Goal: Task Accomplishment & Management: Manage account settings

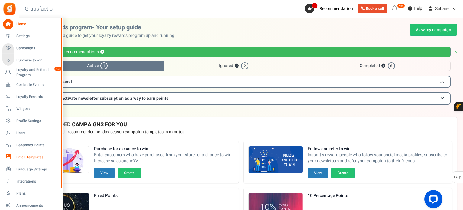
click at [25, 158] on span "Email Templates" at bounding box center [37, 157] width 42 height 5
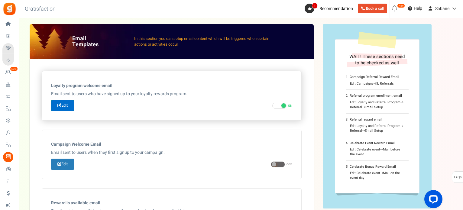
click at [60, 106] on icon at bounding box center [59, 105] width 4 height 4
type input "Bienvenue dans le [[Loyalty Program Name]]"
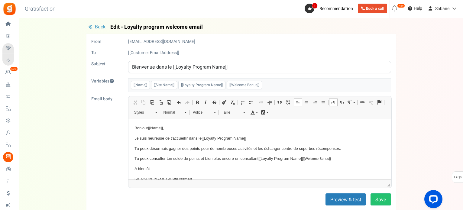
click at [212, 162] on body "Bonjour [[Name]] , Je suis heureuse de t'accueillir dans le [[Loyalty Program N…" at bounding box center [259, 153] width 251 height 57
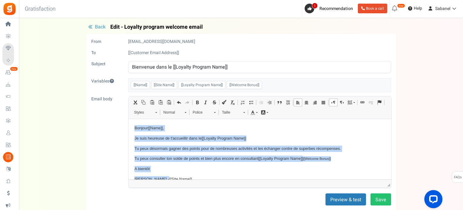
paste body "Éditeur de texte enrichi, email_editor"
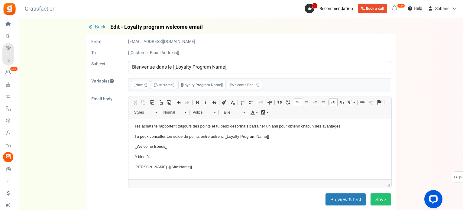
scroll to position [59, 0]
click at [333, 201] on button "Preview & test" at bounding box center [346, 200] width 41 height 12
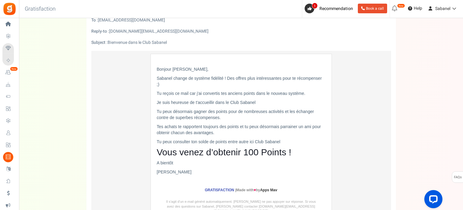
scroll to position [33, 0]
click at [263, 140] on p "Tu peux consulter ton solde de points entre autre ici Club Sabanel" at bounding box center [241, 141] width 169 height 6
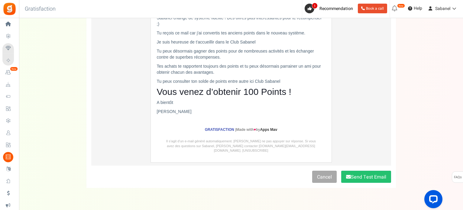
scroll to position [103, 0]
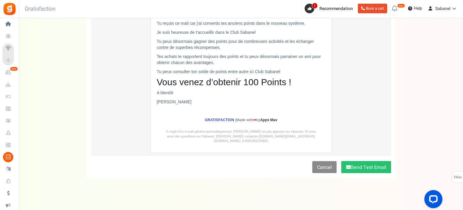
click at [323, 161] on link "Cancel" at bounding box center [324, 167] width 24 height 12
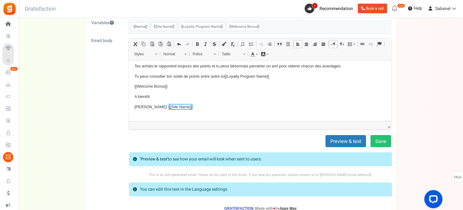
scroll to position [50, 0]
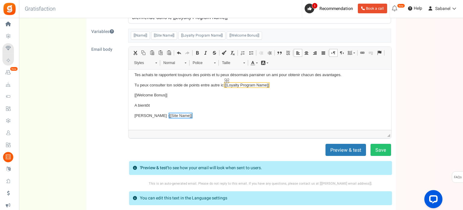
click at [244, 83] on span "[[Loyalty Program Name]]" at bounding box center [246, 85] width 44 height 5
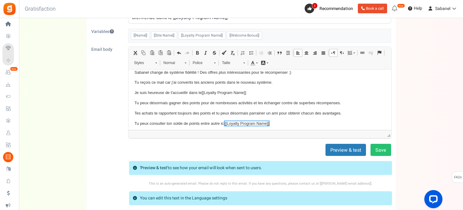
scroll to position [19, 0]
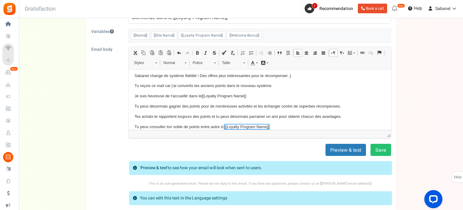
click at [420, 91] on div "Back Edit - Loyalty program welcome email From [EMAIL_ADDRESS][DOMAIN_NAME] To …" at bounding box center [241, 99] width 432 height 249
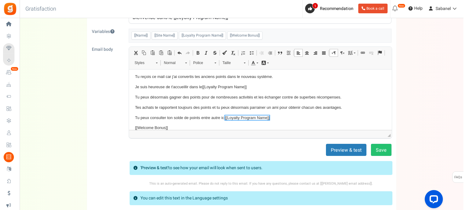
scroll to position [31, 0]
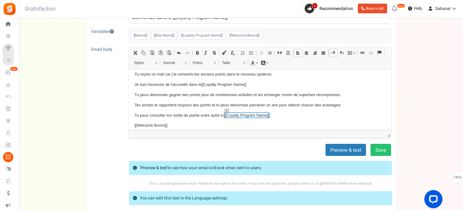
click at [242, 114] on span "[[Loyalty Program Name]]" at bounding box center [246, 115] width 44 height 5
click at [363, 54] on span at bounding box center [362, 52] width 5 height 5
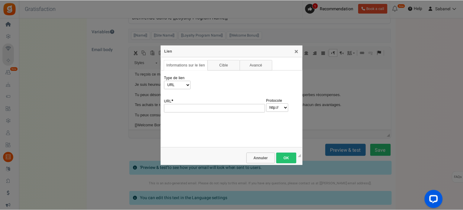
scroll to position [0, 0]
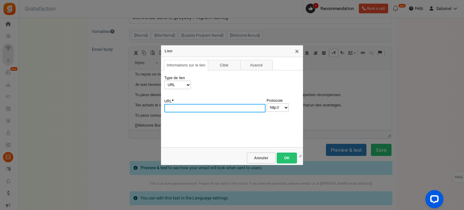
paste input "[URL][DOMAIN_NAME]"
type input "[URL][DOMAIN_NAME]"
select select "https://"
type input "[DOMAIN_NAME][URL]"
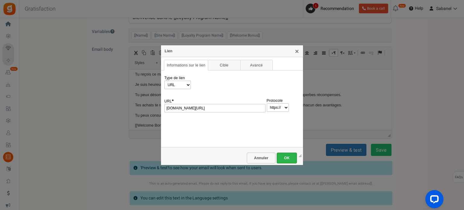
click at [287, 155] on link "OK" at bounding box center [287, 158] width 20 height 11
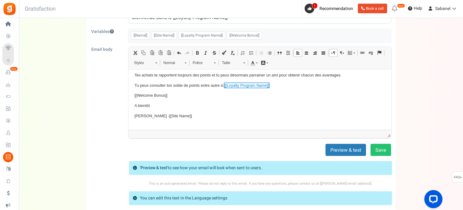
scroll to position [67, 0]
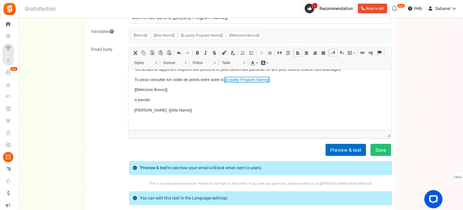
click at [346, 149] on button "Preview & test" at bounding box center [346, 150] width 41 height 12
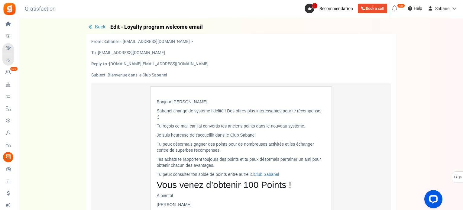
scroll to position [103, 0]
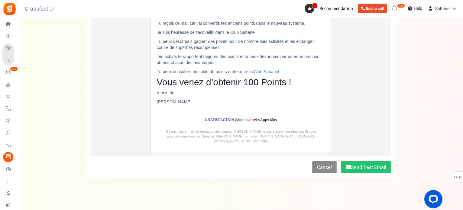
click at [324, 162] on link "Cancel" at bounding box center [324, 167] width 24 height 12
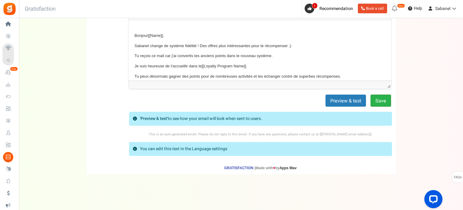
click at [384, 99] on button "Save" at bounding box center [381, 101] width 21 height 12
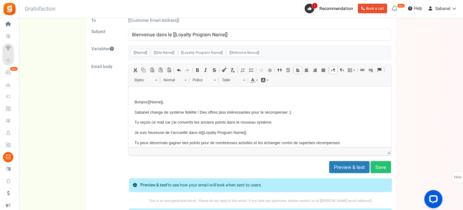
scroll to position [21, 0]
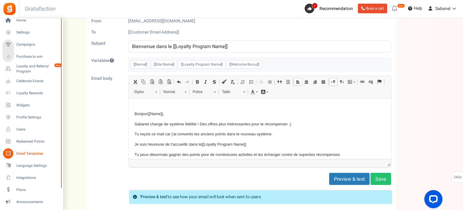
click at [63, 121] on div "Home Settings Campaigns Purchase to win Loyalty and Referral Program New Celebr…" at bounding box center [231, 143] width 463 height 291
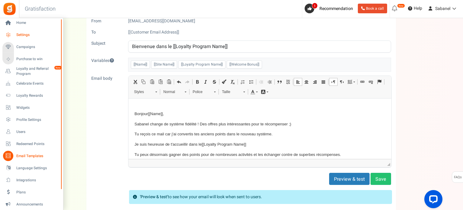
click at [24, 35] on span "Settings" at bounding box center [37, 34] width 42 height 5
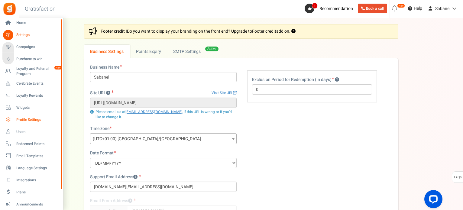
click at [28, 117] on span "Profile Settings" at bounding box center [37, 119] width 42 height 5
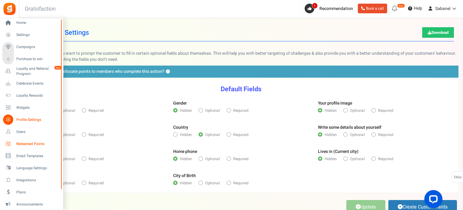
click at [25, 146] on span "Redeemed Points" at bounding box center [37, 144] width 42 height 5
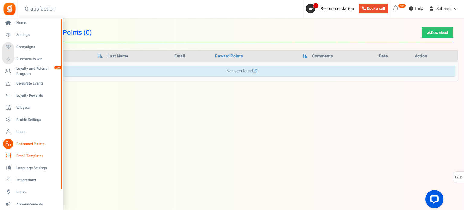
click at [32, 157] on span "Email Templates" at bounding box center [37, 156] width 42 height 5
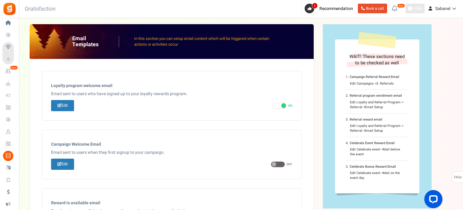
click at [418, 9] on span "Help" at bounding box center [417, 8] width 10 height 6
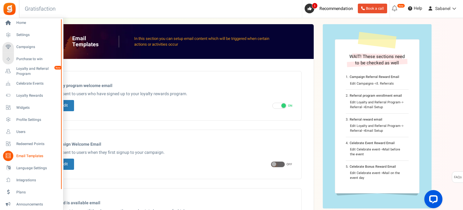
click at [35, 155] on span "Email Templates" at bounding box center [37, 156] width 42 height 5
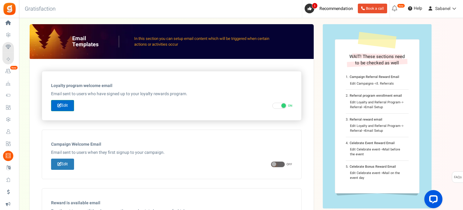
click at [68, 105] on link "Edit" at bounding box center [62, 105] width 23 height 11
type input "Bienvenue dans le [[Loyalty Program Name]]"
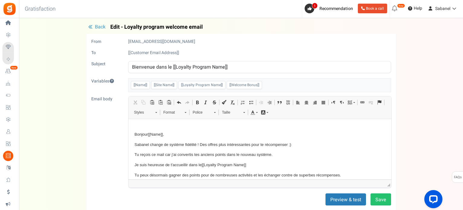
click at [161, 84] on span "[[Site Name]]" at bounding box center [164, 85] width 26 height 8
click at [208, 87] on span "[[Loyalty Program Name]]" at bounding box center [201, 85] width 47 height 8
click at [252, 82] on span "[[Welcome Bonus]]" at bounding box center [244, 85] width 35 height 8
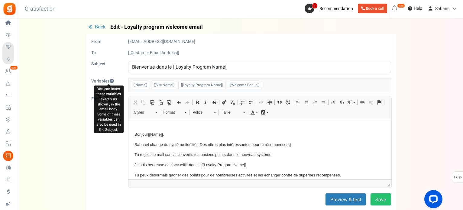
click at [112, 79] on icon at bounding box center [111, 81] width 5 height 4
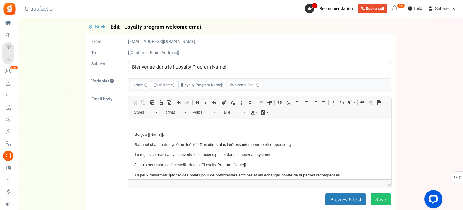
scroll to position [99, 0]
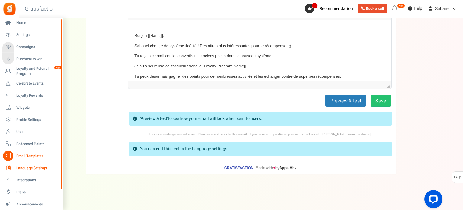
click at [48, 169] on span "Language Settings" at bounding box center [37, 168] width 42 height 5
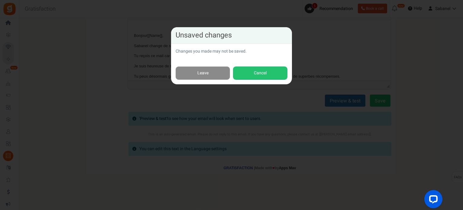
click at [192, 77] on link "Leave" at bounding box center [203, 74] width 54 height 14
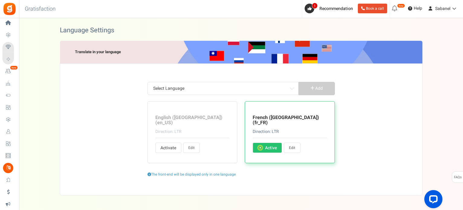
scroll to position [16, 0]
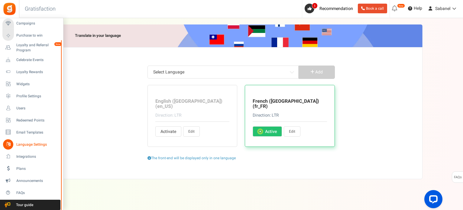
click at [59, 179] on div "Home Settings Campaigns Purchase to win Loyalty and Referral Program New Celebr…" at bounding box center [31, 114] width 63 height 192
click at [50, 178] on link "Announcements" at bounding box center [31, 181] width 58 height 10
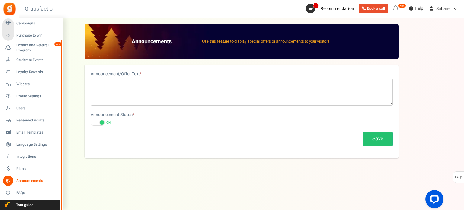
click at [62, 23] on div at bounding box center [62, 114] width 4 height 192
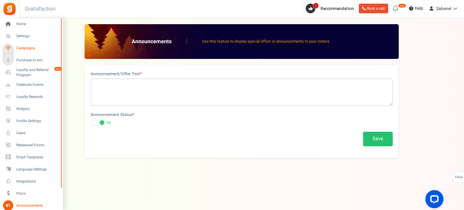
click at [34, 46] on span "Campaigns" at bounding box center [37, 48] width 42 height 5
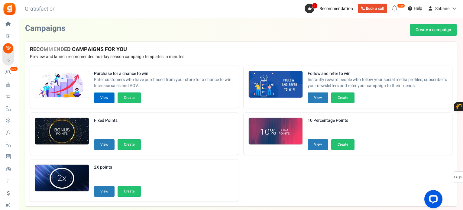
click at [102, 95] on button "View" at bounding box center [104, 98] width 21 height 11
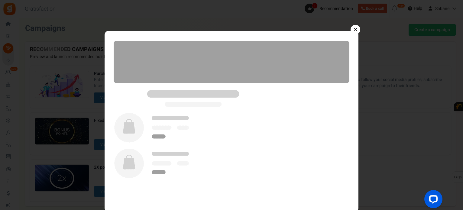
click at [356, 29] on link "×" at bounding box center [356, 30] width 10 height 10
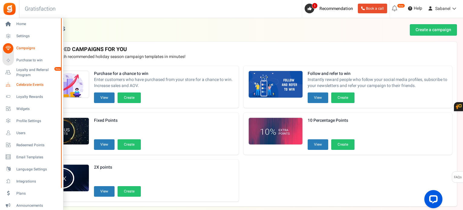
click at [28, 84] on span "Celebrate Events" at bounding box center [37, 84] width 42 height 5
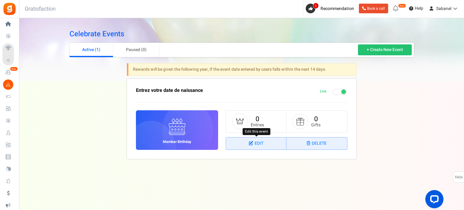
click at [251, 139] on link "Edit" at bounding box center [256, 144] width 60 height 12
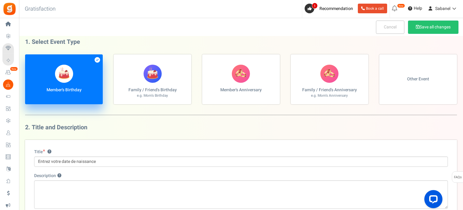
scroll to position [31, 0]
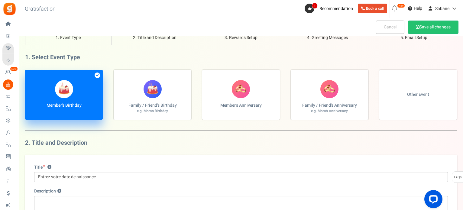
click at [321, 100] on label "Family / Friend's Anniversary e.g. Mom's Anniversary" at bounding box center [330, 95] width 78 height 50
click at [29, 75] on input "Family / Friend's Anniversary e.g. Mom's Anniversary" at bounding box center [27, 73] width 4 height 4
radio input "true"
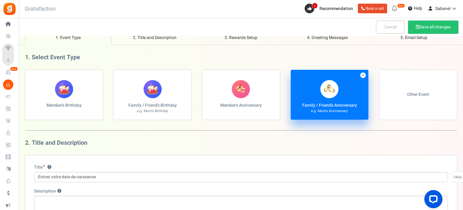
click at [88, 101] on label "Member's Birthday" at bounding box center [64, 95] width 78 height 50
click at [29, 75] on input "Member's Birthday" at bounding box center [27, 73] width 4 height 4
radio input "true"
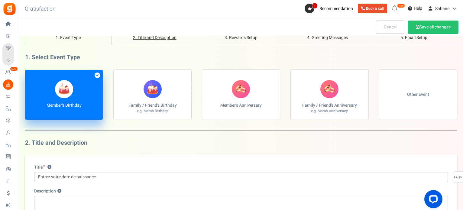
click at [156, 42] on link "2. Title and Description" at bounding box center [155, 37] width 86 height 15
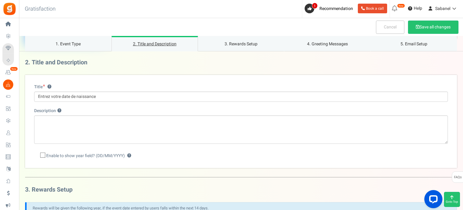
scroll to position [109, 0]
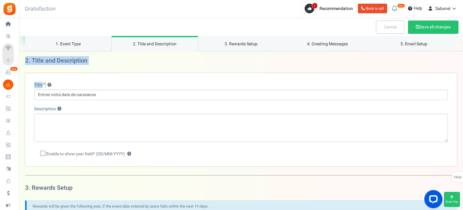
drag, startPoint x: 462, startPoint y: 37, endPoint x: 464, endPoint y: 68, distance: 31.5
click at [441, 58] on h3 "2. Title and Description" at bounding box center [241, 60] width 432 height 7
click at [240, 44] on link "3. Rewards Setup" at bounding box center [241, 43] width 86 height 15
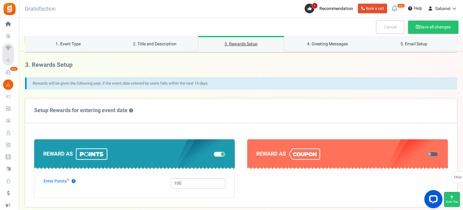
scroll to position [233, 0]
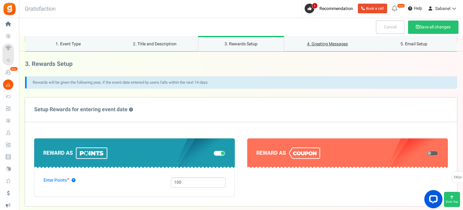
click at [337, 46] on link "4. Greeting Messages" at bounding box center [327, 43] width 86 height 15
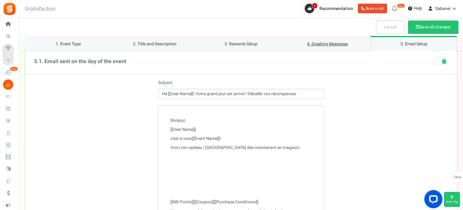
scroll to position [719, 0]
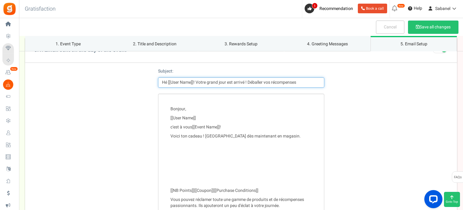
drag, startPoint x: 196, startPoint y: 81, endPoint x: 205, endPoint y: 83, distance: 9.3
click at [205, 83] on input "Hé [[User Name]]! Votre grand jour est arrivé ! Déballer vos récompenses" at bounding box center [241, 82] width 166 height 10
click at [259, 80] on input "Hé [[User Name]]! Ton grand jour est arrivé ! Déballer vos récompenses" at bounding box center [241, 82] width 166 height 10
drag, startPoint x: 267, startPoint y: 82, endPoint x: 261, endPoint y: 82, distance: 6.0
click at [261, 82] on input "Hé [[User Name]]! Ton grand jour est arrivé ! Déballes vos récompenses" at bounding box center [241, 82] width 166 height 10
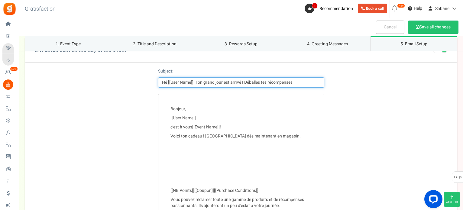
type input "Hé [[User Name]]! Ton grand jour est arrivé ! Déballes tes récompenses"
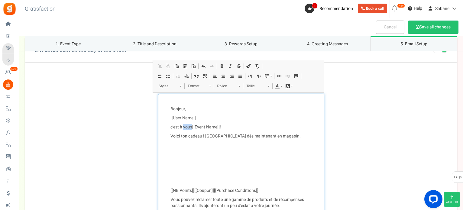
drag, startPoint x: 192, startPoint y: 125, endPoint x: 184, endPoint y: 126, distance: 8.0
click at [184, 126] on p "c'est à vous [[Event Name]] !" at bounding box center [242, 127] width 142 height 6
click at [223, 134] on p "Voici ton cadeau ! [GEOGRAPHIC_DATA] dès maintenant en magasin." at bounding box center [242, 136] width 142 height 6
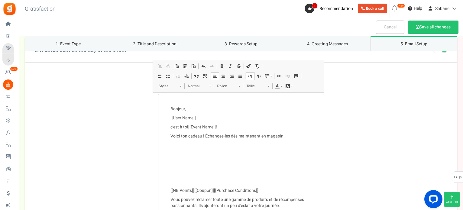
click at [355, 149] on div "Bonjour, [[User Name]] c'est à toi [[Event Name]] ! Voici ton cadeau ! Échanges…" at bounding box center [241, 173] width 432 height 158
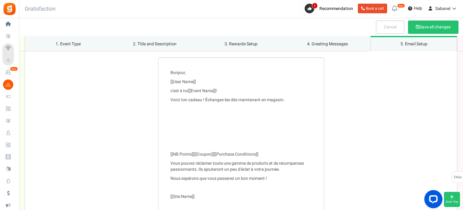
scroll to position [779, 0]
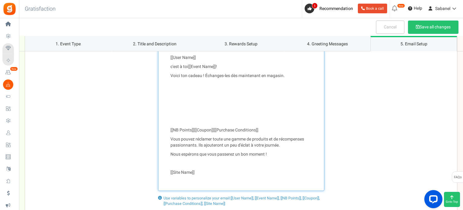
click at [190, 140] on p "Vous pouvez réclamer toute une gamme de produits et de récompenses passionnants…" at bounding box center [242, 142] width 142 height 12
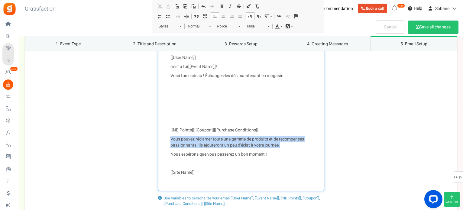
drag, startPoint x: 280, startPoint y: 144, endPoint x: 167, endPoint y: 139, distance: 112.9
click at [167, 139] on div "Bonjour, [[User Name]] c'est à toi [[Event Name]] ! Voici ton cadeau ! Échanges…" at bounding box center [241, 112] width 166 height 158
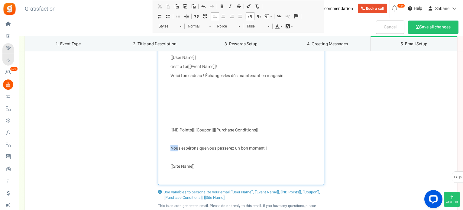
drag, startPoint x: 179, startPoint y: 146, endPoint x: 169, endPoint y: 147, distance: 9.7
click at [169, 147] on div "Bonjour, [[User Name]] c'est à toi [[Event Name]] ! Voici ton cadeau ! Échanges…" at bounding box center [241, 109] width 166 height 152
click at [182, 146] on p "J'espérons que vous passerez un bon moment !" at bounding box center [242, 148] width 142 height 6
click at [191, 146] on p "J'espèrons que vous passerez un bon moment !" at bounding box center [242, 148] width 142 height 6
drag, startPoint x: 195, startPoint y: 147, endPoint x: 222, endPoint y: 146, distance: 27.2
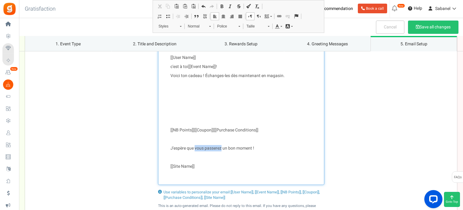
click at [222, 146] on p "J'espère que vous passerez un bon moment !" at bounding box center [242, 148] width 142 height 6
click at [223, 146] on p "J'espère que tu passeras un bon moment !" at bounding box center [242, 148] width 142 height 6
click at [168, 167] on div "Bonjour, [[User Name]] c'est à toi [[Event Name]] ! Voici ton cadeau ! Échanges…" at bounding box center [241, 109] width 166 height 152
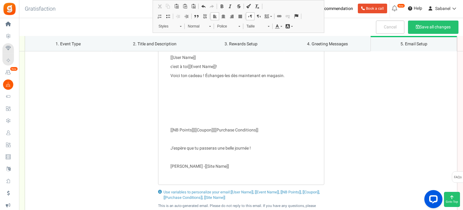
click at [365, 146] on div "Bonjour, [[User Name]] c'est à toi [[Event Name]] ! Voici ton cadeau ! Échanges…" at bounding box center [241, 109] width 432 height 152
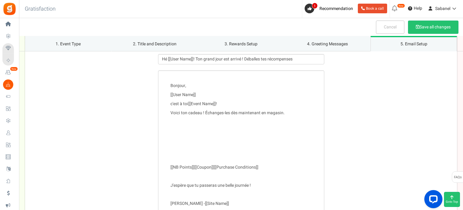
scroll to position [702, 0]
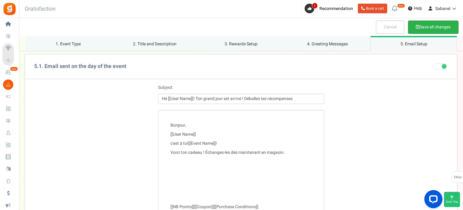
click at [418, 27] on button "Save all changes" at bounding box center [433, 27] width 50 height 13
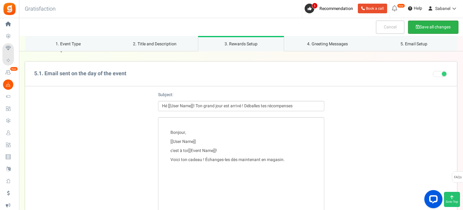
scroll to position [563, 0]
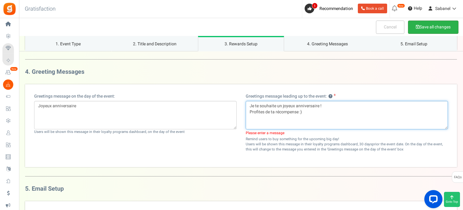
type textarea "Je te souhaite un joyeux anniversaire ! Profites de ta récompense :)"
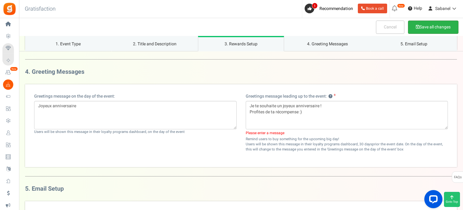
click at [428, 30] on button "Save all changes" at bounding box center [433, 27] width 50 height 13
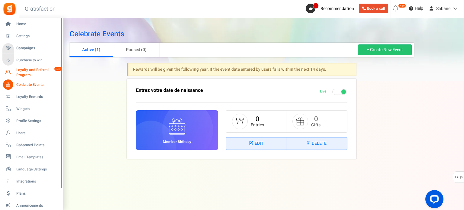
click at [25, 73] on span "Loyalty and Referral Program" at bounding box center [38, 72] width 44 height 10
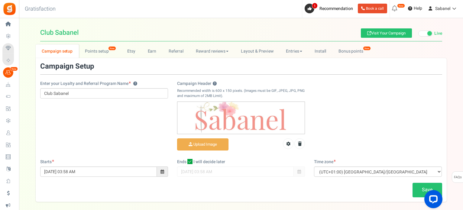
scroll to position [28, 0]
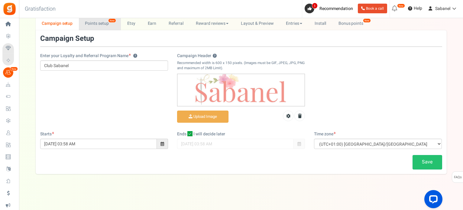
click at [91, 21] on link "Points setup New" at bounding box center [100, 24] width 42 height 14
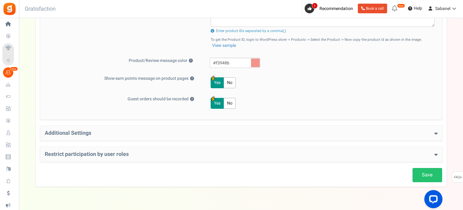
scroll to position [284, 0]
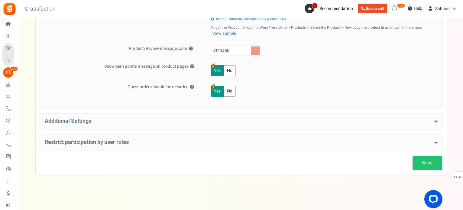
click at [433, 121] on h4 "Additional Settings" at bounding box center [241, 121] width 393 height 6
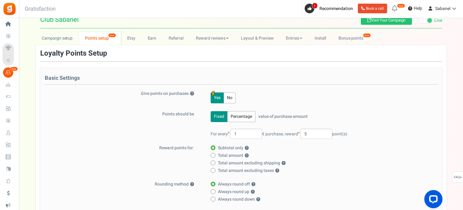
scroll to position [0, 0]
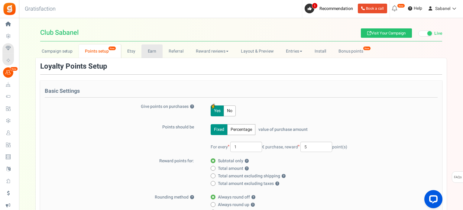
click at [158, 47] on link "Earn" at bounding box center [152, 51] width 21 height 14
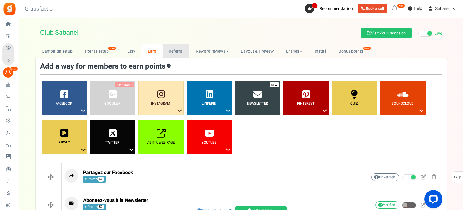
click at [175, 49] on link "Referral" at bounding box center [176, 51] width 27 height 14
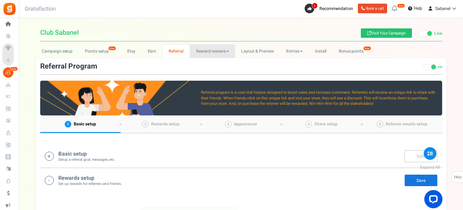
click at [198, 53] on link "Reward reviews" at bounding box center [212, 51] width 45 height 14
click at [242, 51] on link "Layout & Preview" at bounding box center [257, 51] width 45 height 14
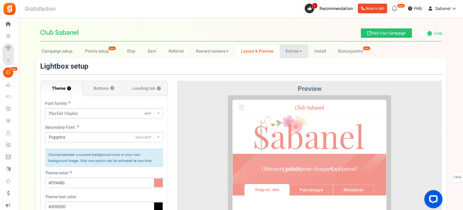
click at [288, 49] on link "Entries" at bounding box center [294, 51] width 29 height 14
click at [291, 60] on ul "Entries Referral entries" at bounding box center [304, 69] width 48 height 22
click at [290, 49] on link "Entries" at bounding box center [294, 51] width 29 height 14
click at [290, 62] on link "Entries" at bounding box center [304, 64] width 48 height 9
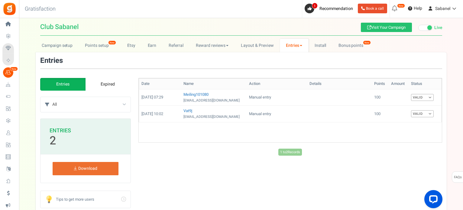
scroll to position [4, 0]
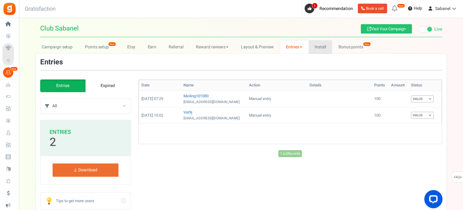
click at [324, 49] on link "Install" at bounding box center [321, 47] width 24 height 14
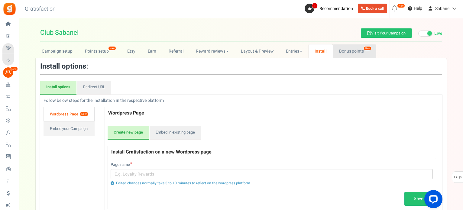
click at [345, 54] on link "Bonus points New" at bounding box center [354, 51] width 43 height 14
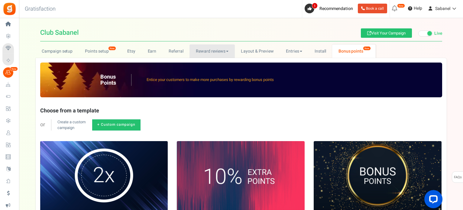
click at [198, 54] on link "Reward reviews" at bounding box center [212, 51] width 45 height 14
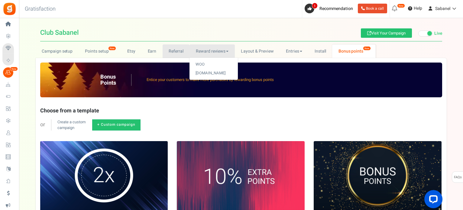
click at [169, 54] on link "Referral" at bounding box center [176, 51] width 27 height 14
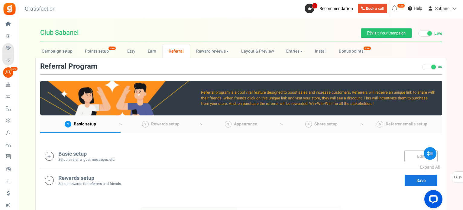
click at [255, 160] on div "Basic setup Setup a referral goal, messages, etc. Edit Save" at bounding box center [241, 156] width 393 height 12
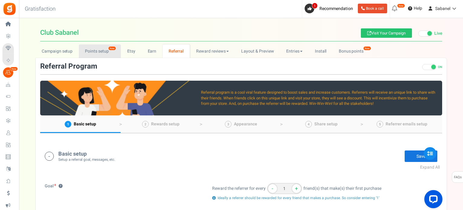
click at [92, 50] on link "Points setup New" at bounding box center [100, 51] width 42 height 14
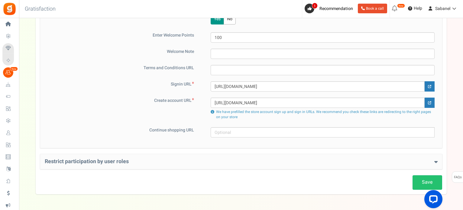
scroll to position [423, 0]
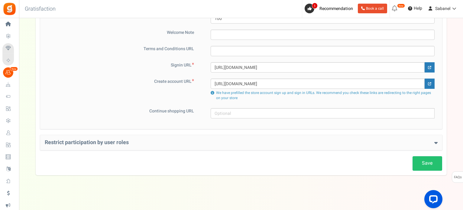
click at [344, 145] on div "Restrict participation by user roles Restrict user roles from participating in …" at bounding box center [241, 142] width 402 height 15
click at [436, 140] on icon at bounding box center [435, 142] width 3 height 5
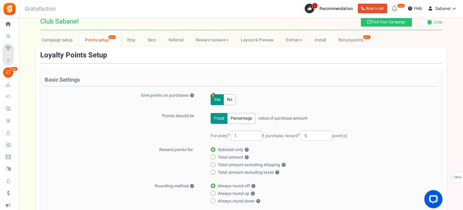
scroll to position [0, 0]
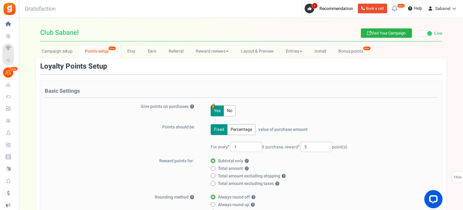
click at [374, 36] on link "Visit Your Campaign" at bounding box center [386, 32] width 51 height 9
click at [47, 53] on link "Campaign setup" at bounding box center [57, 51] width 43 height 14
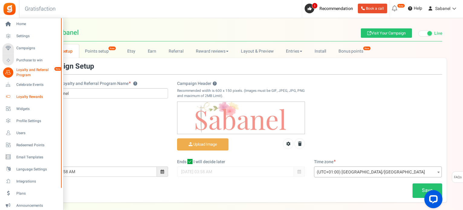
click at [31, 96] on span "Loyalty Rewards" at bounding box center [37, 96] width 42 height 5
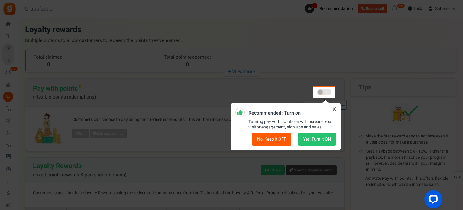
click at [334, 108] on icon at bounding box center [335, 109] width 10 height 10
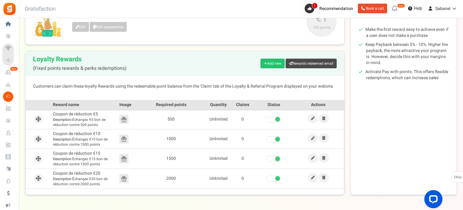
scroll to position [127, 0]
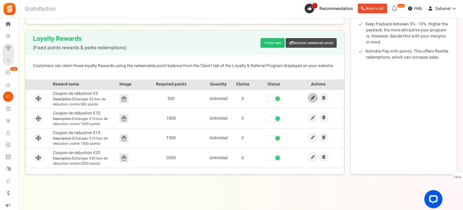
click at [315, 99] on link at bounding box center [313, 98] width 10 height 10
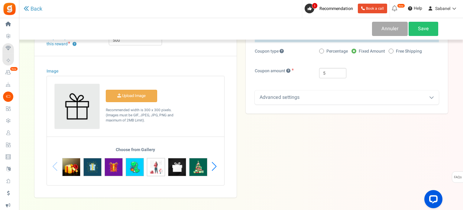
scroll to position [95, 0]
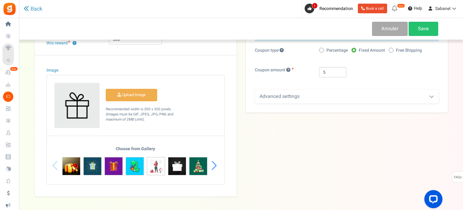
click at [213, 166] on div "Next slide" at bounding box center [214, 166] width 8 height 18
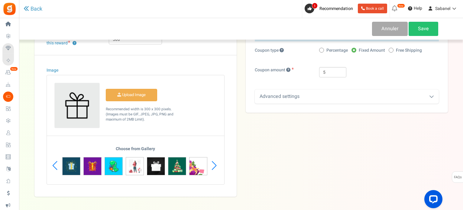
click at [213, 166] on div "Next slide" at bounding box center [214, 166] width 8 height 18
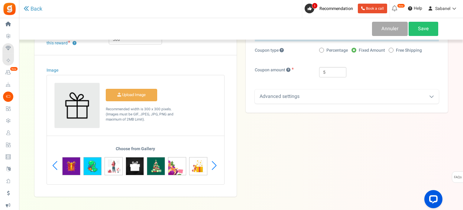
click at [213, 166] on div "Next slide" at bounding box center [214, 166] width 8 height 18
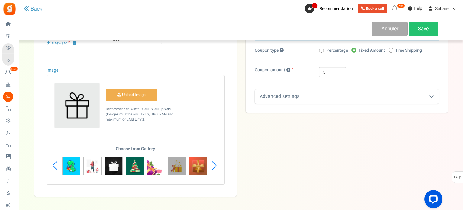
click at [174, 168] on img at bounding box center [177, 166] width 18 height 18
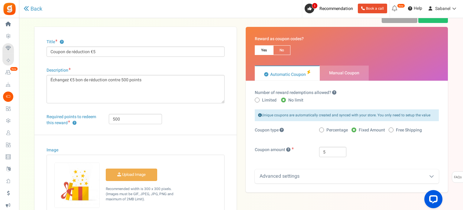
scroll to position [0, 0]
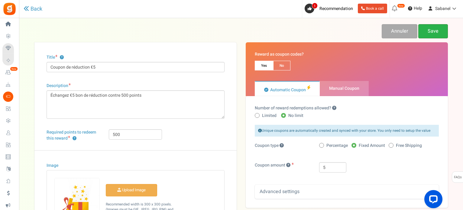
click at [433, 34] on link "Save" at bounding box center [433, 31] width 30 height 14
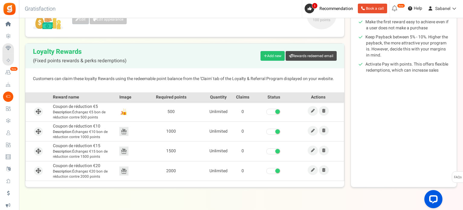
scroll to position [121, 0]
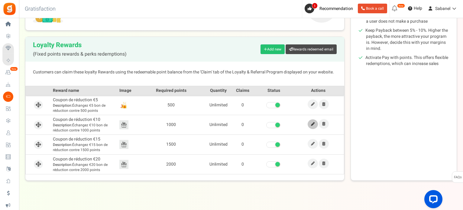
click at [314, 122] on icon at bounding box center [313, 124] width 4 height 4
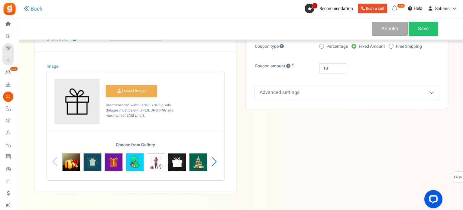
scroll to position [104, 0]
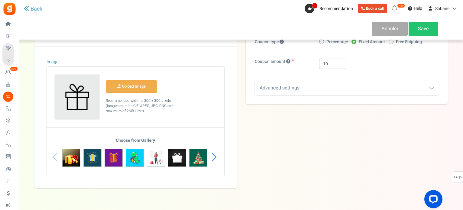
click at [215, 155] on div "Next slide" at bounding box center [214, 157] width 8 height 18
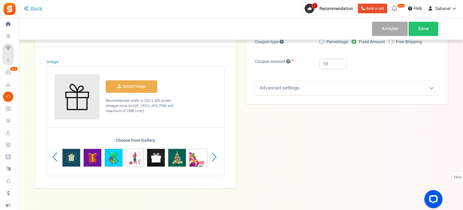
click at [215, 155] on div "Next slide" at bounding box center [214, 157] width 8 height 18
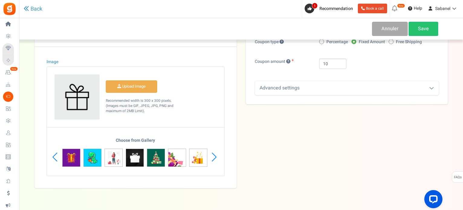
click at [215, 155] on div "Next slide" at bounding box center [214, 157] width 8 height 18
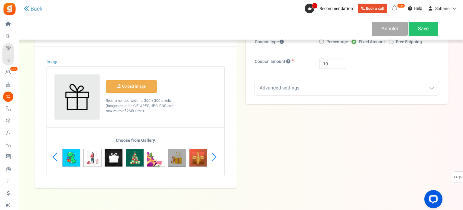
click at [174, 160] on img at bounding box center [177, 158] width 18 height 18
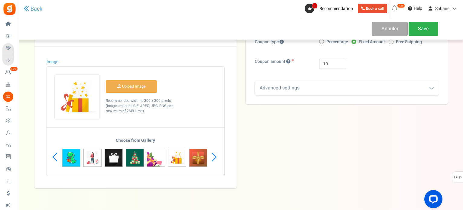
click at [430, 31] on link "Save" at bounding box center [424, 29] width 30 height 14
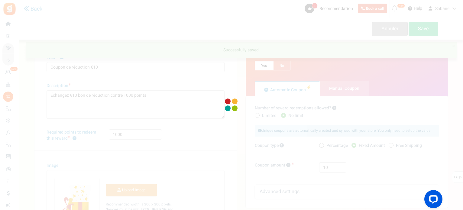
click at [34, 18] on div "Home Settings Campaigns Purchase to win Loyalty and Referral Program New Celebr…" at bounding box center [231, 173] width 463 height 310
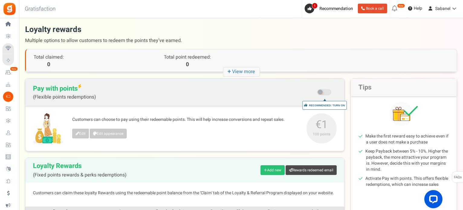
scroll to position [127, 0]
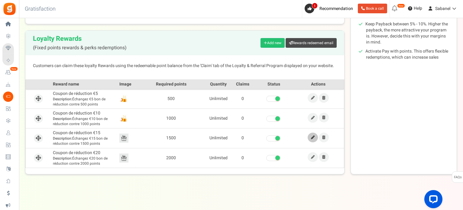
click at [311, 136] on icon at bounding box center [313, 138] width 4 height 4
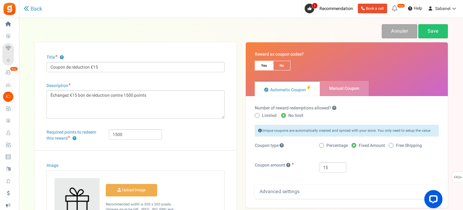
scroll to position [118, 0]
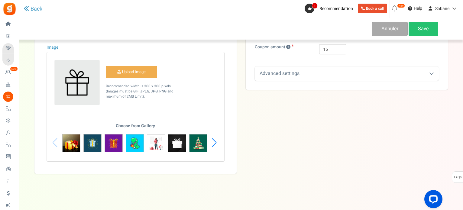
click at [211, 144] on div "Next slide" at bounding box center [214, 143] width 8 height 18
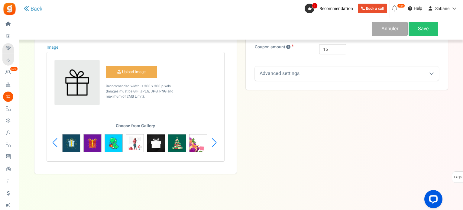
click at [211, 144] on div "Next slide" at bounding box center [214, 143] width 8 height 18
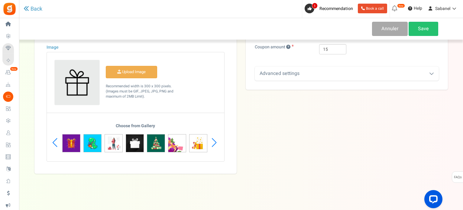
click at [211, 144] on div "Next slide" at bounding box center [214, 143] width 8 height 18
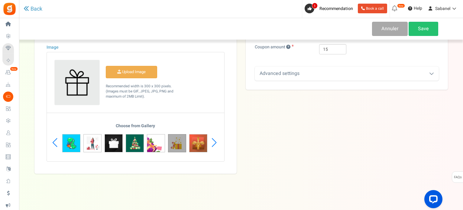
click at [181, 142] on img at bounding box center [177, 143] width 18 height 18
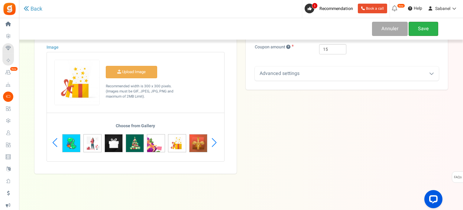
click at [424, 29] on link "Save" at bounding box center [424, 29] width 30 height 14
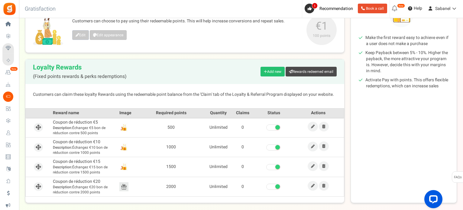
scroll to position [127, 0]
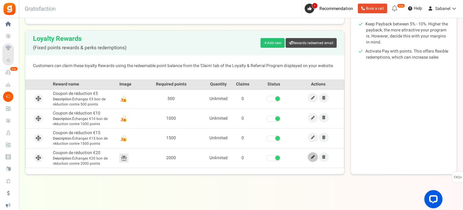
click at [313, 157] on icon at bounding box center [313, 157] width 4 height 4
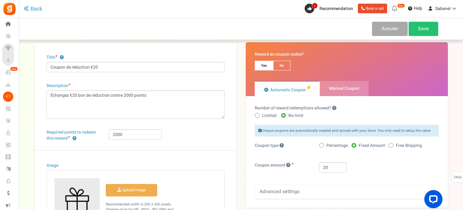
scroll to position [118, 0]
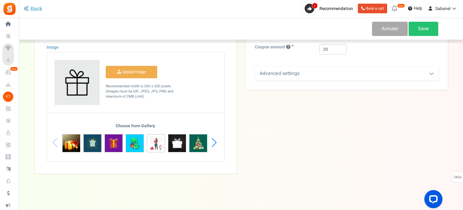
click at [216, 146] on div "Next slide" at bounding box center [214, 143] width 8 height 18
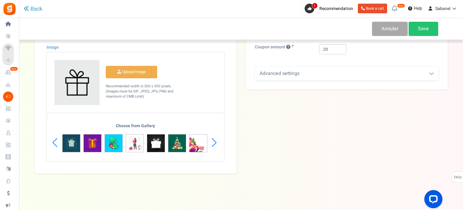
click at [216, 146] on div "Next slide" at bounding box center [214, 143] width 8 height 18
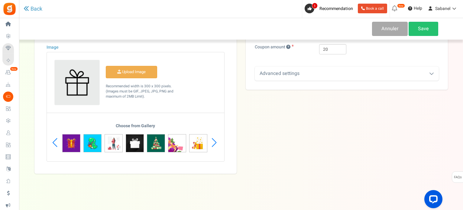
click at [216, 146] on div "Next slide" at bounding box center [214, 143] width 8 height 18
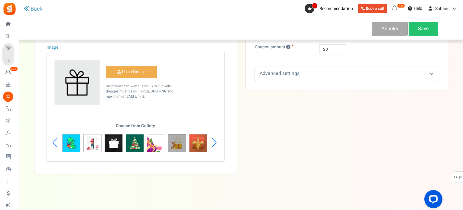
click at [175, 148] on img at bounding box center [177, 143] width 18 height 18
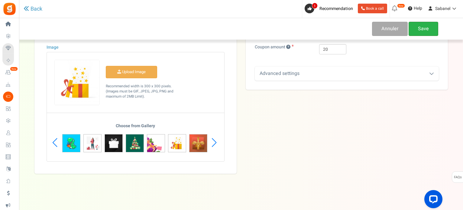
click at [416, 32] on link "Save" at bounding box center [424, 29] width 30 height 14
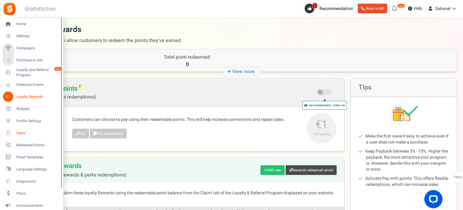
click at [18, 132] on span "Users" at bounding box center [37, 133] width 42 height 5
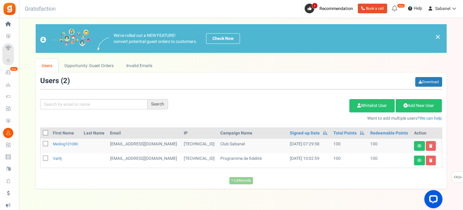
scroll to position [15, 0]
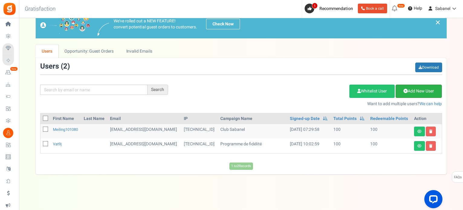
click at [418, 93] on link "Add New User" at bounding box center [419, 91] width 46 height 13
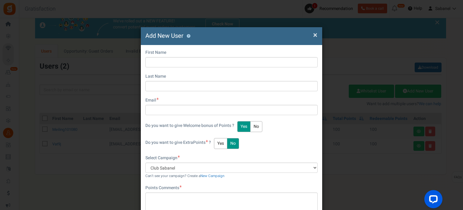
click at [317, 32] on h4 "Add New User ?" at bounding box center [231, 36] width 172 height 9
click at [315, 34] on span "×" at bounding box center [315, 34] width 4 height 11
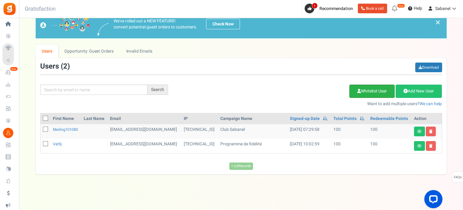
click at [375, 93] on link "Whitelist User" at bounding box center [372, 91] width 45 height 13
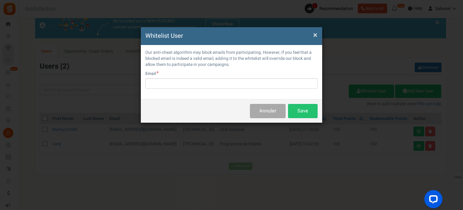
click at [316, 38] on span "×" at bounding box center [315, 34] width 4 height 11
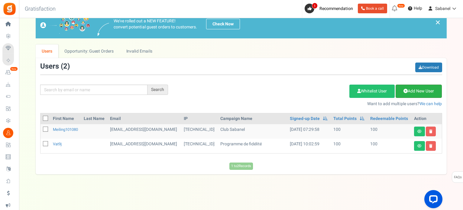
click at [412, 91] on link "Add New User" at bounding box center [419, 91] width 46 height 13
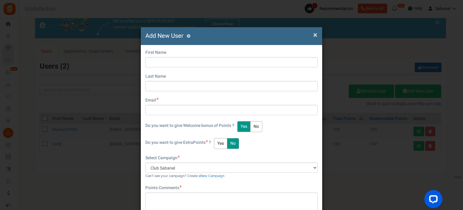
click at [373, 69] on div "× Close Add New User ? First Name Last Name Email Do you want to give Welcome b…" at bounding box center [231, 105] width 463 height 210
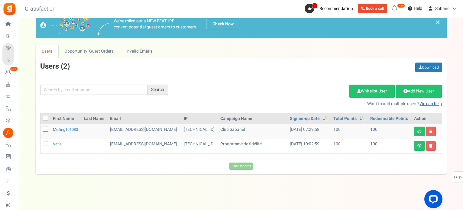
click at [435, 105] on link "We can help" at bounding box center [431, 104] width 22 height 6
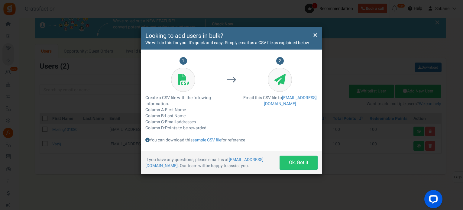
click at [313, 38] on h4 "Looking to add users in bulk?" at bounding box center [231, 36] width 172 height 9
click at [314, 37] on span "×" at bounding box center [315, 34] width 4 height 11
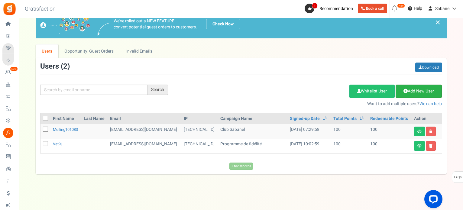
click at [407, 88] on link "Add New User" at bounding box center [419, 91] width 46 height 13
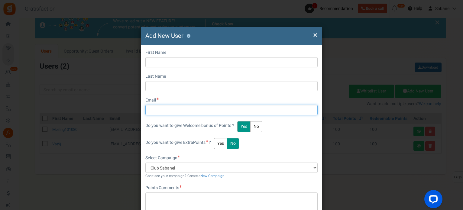
click at [203, 113] on input "text" at bounding box center [231, 110] width 172 height 10
paste input "[EMAIL_ADDRESS][DOMAIN_NAME]"
type input "[EMAIL_ADDRESS][DOMAIN_NAME]"
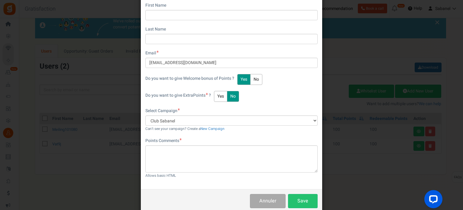
scroll to position [58, 0]
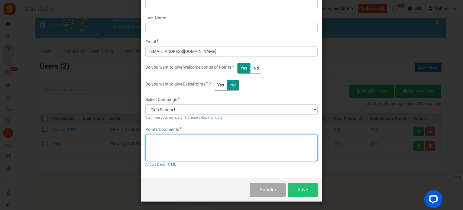
click at [213, 148] on textarea at bounding box center [231, 147] width 172 height 27
type textarea "250 points de l'ancien compte fidélité"
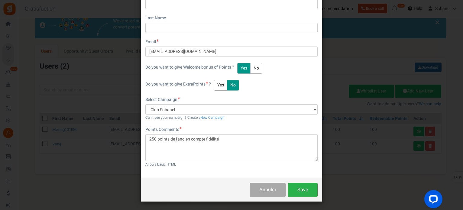
click at [307, 187] on button "Save" at bounding box center [303, 190] width 30 height 14
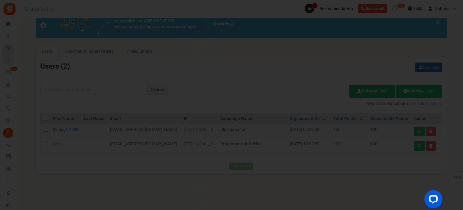
scroll to position [77, 0]
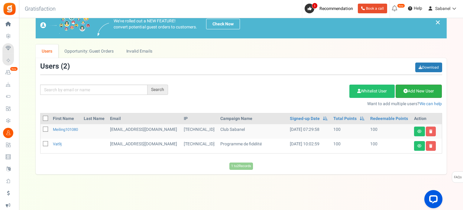
click at [410, 93] on link "Add New User" at bounding box center [419, 91] width 46 height 13
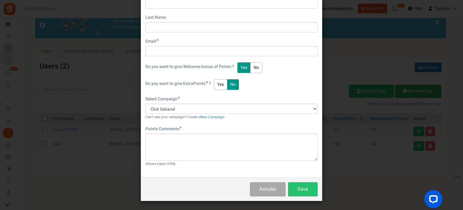
scroll to position [0, 0]
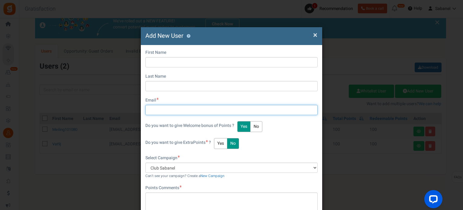
click at [171, 109] on input "text" at bounding box center [231, 110] width 172 height 10
paste input "[EMAIL_ADDRESS][DOMAIN_NAME]"
type input "[EMAIL_ADDRESS][DOMAIN_NAME]"
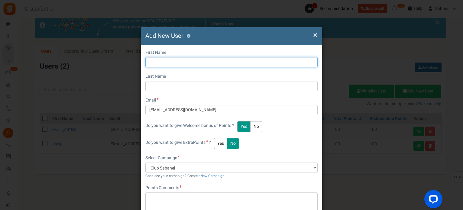
click at [174, 60] on input "text" at bounding box center [231, 62] width 172 height 10
type input "Marine"
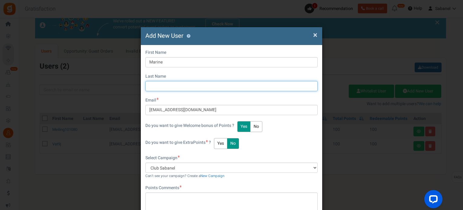
click at [163, 85] on input "text" at bounding box center [231, 86] width 172 height 10
type input "Du Réau"
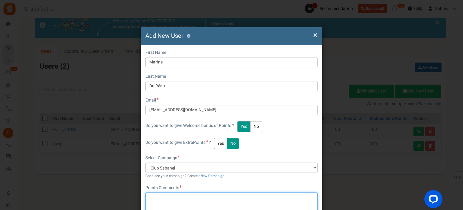
click at [171, 200] on textarea at bounding box center [231, 206] width 172 height 27
click at [178, 193] on textarea at bounding box center [231, 206] width 172 height 27
type textarea "405 points de l'ancien compte fidélité"
drag, startPoint x: 461, startPoint y: 181, endPoint x: 462, endPoint y: 186, distance: 4.9
click at [462, 186] on div "× Close Add New User ? First Name Marine Last Name Du Réau Email [EMAIL_ADDRESS…" at bounding box center [231, 105] width 463 height 210
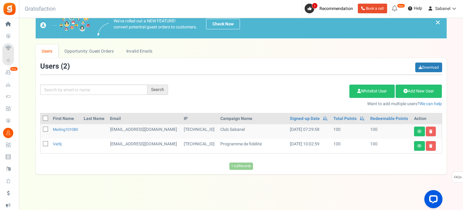
click at [315, 75] on div "Search Add Etsy Order Delete Selected Users Import Users Spam Protection Subtra…" at bounding box center [241, 85] width 411 height 44
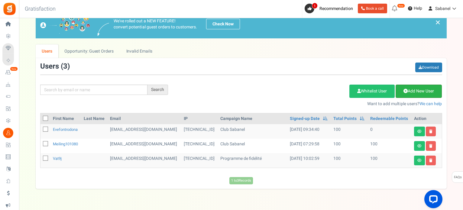
click at [418, 94] on link "Add New User" at bounding box center [419, 91] width 46 height 13
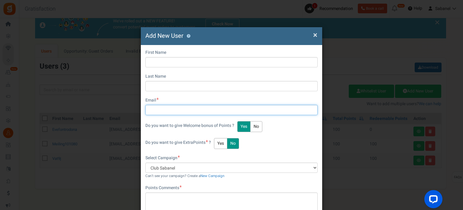
click at [187, 111] on input "text" at bounding box center [231, 110] width 172 height 10
paste input "[EMAIL_ADDRESS][DOMAIN_NAME]"
type input "[EMAIL_ADDRESS][DOMAIN_NAME]"
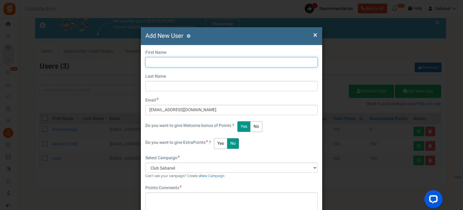
click at [171, 63] on input "text" at bounding box center [231, 62] width 172 height 10
type input "Marine"
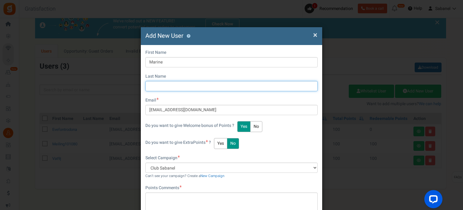
click at [183, 86] on input "text" at bounding box center [231, 86] width 172 height 10
type input "Du Réau"
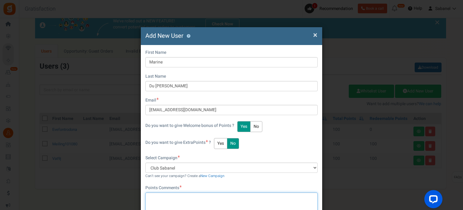
click at [180, 197] on textarea at bounding box center [231, 206] width 172 height 27
click at [180, 197] on textarea "50" at bounding box center [231, 206] width 172 height 27
click at [283, 138] on div "Do you want to give Extra Points ? Yes No" at bounding box center [231, 143] width 172 height 11
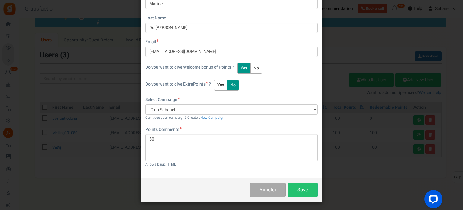
scroll to position [27, 0]
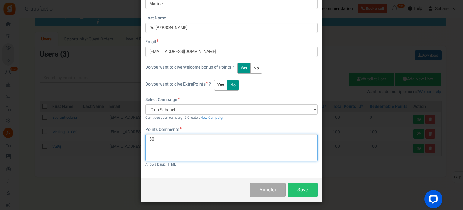
click at [244, 150] on textarea "50" at bounding box center [231, 147] width 172 height 27
type textarea "505 points de l'ancien système fidélité"
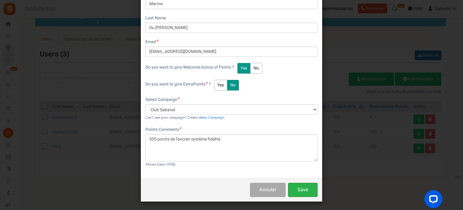
click at [311, 188] on button "Save" at bounding box center [303, 190] width 30 height 14
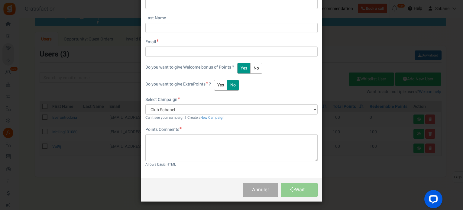
scroll to position [77, 0]
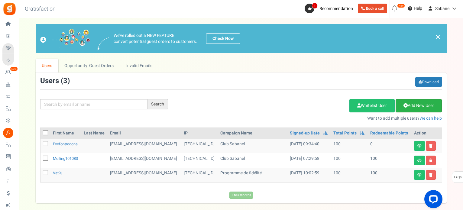
click at [420, 106] on link "Add New User" at bounding box center [419, 105] width 46 height 13
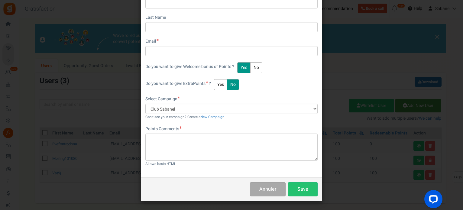
scroll to position [0, 0]
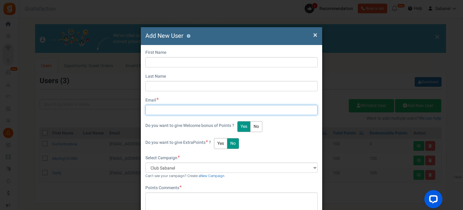
click at [193, 112] on input "text" at bounding box center [231, 110] width 172 height 10
paste input "florence.boulic@orange.fr"
type input "florence.boulic@orange.fr"
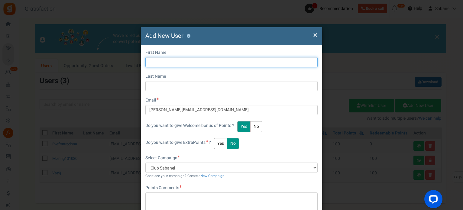
click at [174, 58] on input "text" at bounding box center [231, 62] width 172 height 10
type input "Florence"
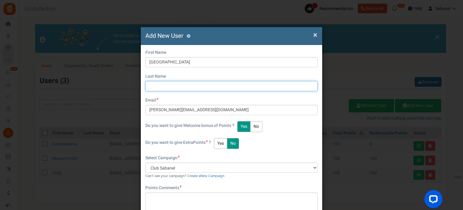
click at [172, 89] on input "text" at bounding box center [231, 86] width 172 height 10
type input "Boulic"
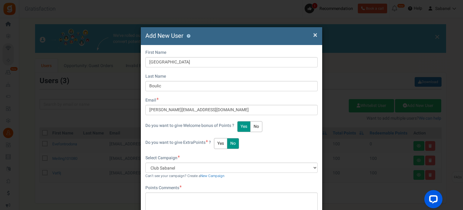
click at [298, 138] on div "Do you want to give Extra Points ? Yes No" at bounding box center [231, 143] width 172 height 11
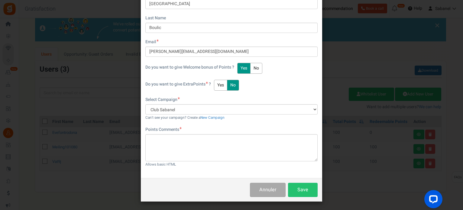
scroll to position [12, 0]
click at [219, 89] on button "Yes" at bounding box center [220, 85] width 13 height 11
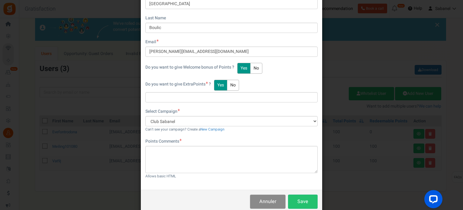
click at [262, 202] on button "Annuler" at bounding box center [268, 202] width 36 height 14
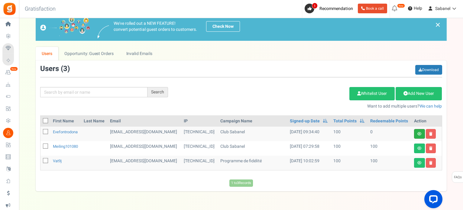
click at [416, 133] on link at bounding box center [419, 134] width 11 height 10
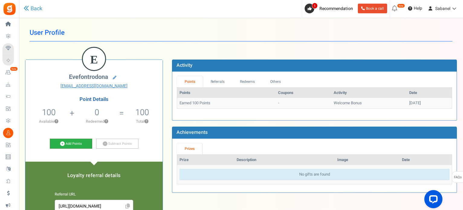
click at [75, 145] on link "Add Points" at bounding box center [71, 144] width 42 height 10
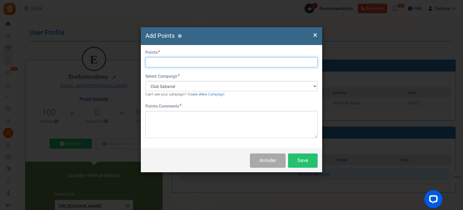
click at [175, 63] on input "text" at bounding box center [231, 62] width 172 height 10
type input "250"
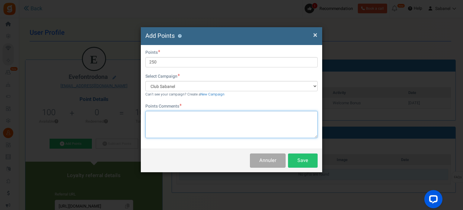
click at [164, 135] on textarea at bounding box center [231, 124] width 172 height 27
type textarea "250 points de l'ancien système fidélité"
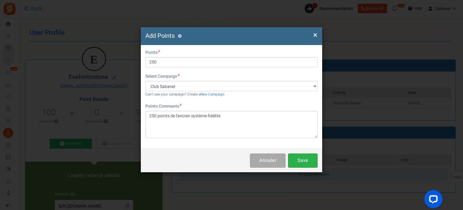
click at [303, 158] on button "Save" at bounding box center [303, 161] width 30 height 14
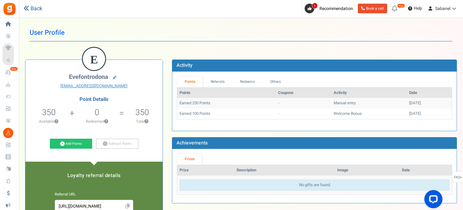
click at [39, 7] on link "Back" at bounding box center [33, 9] width 19 height 8
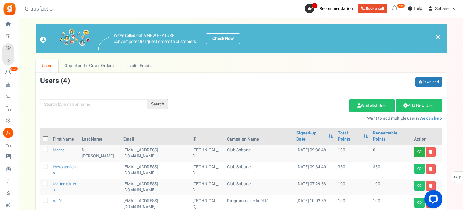
click at [421, 147] on link at bounding box center [419, 152] width 11 height 10
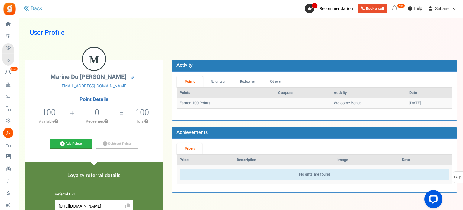
click at [82, 141] on link "Add Points" at bounding box center [71, 144] width 42 height 10
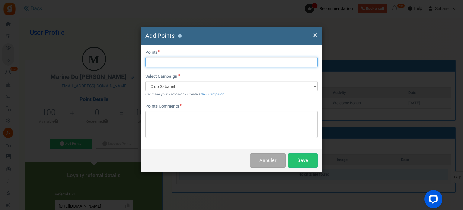
click at [233, 65] on input "text" at bounding box center [231, 62] width 172 height 10
type input "405"
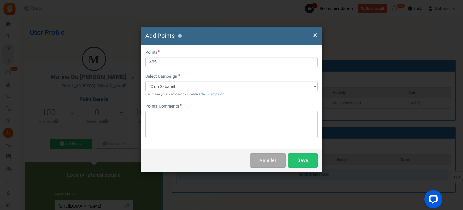
click at [206, 142] on div "First Name Last Name Email Marine.dreau@gmail.com Do you want to give Welcome b…" at bounding box center [231, 97] width 181 height 104
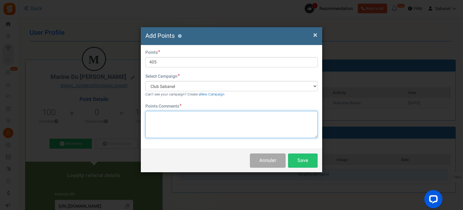
click at [207, 135] on textarea at bounding box center [231, 124] width 172 height 27
paste textarea "250 points de l'ancien système fidélité"
drag, startPoint x: 157, startPoint y: 117, endPoint x: 141, endPoint y: 114, distance: 16.5
click at [141, 114] on div "First Name Last Name Email Marine.dreau@gmail.com Do you want to give Welcome b…" at bounding box center [231, 97] width 181 height 104
type textarea "405 points de l'ancien système fidélité"
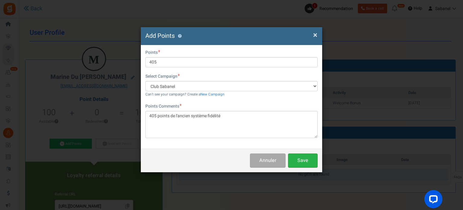
click at [308, 158] on button "Save" at bounding box center [303, 161] width 30 height 14
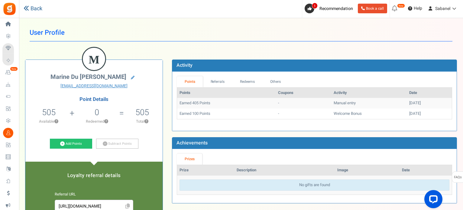
click at [35, 10] on link "Back" at bounding box center [33, 9] width 19 height 8
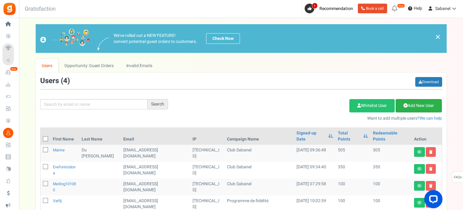
click at [404, 101] on link "Add New User" at bounding box center [419, 105] width 46 height 13
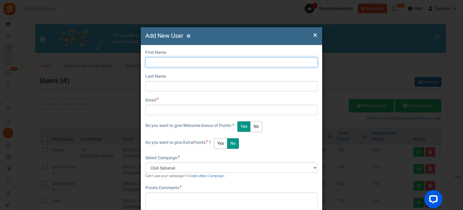
click at [167, 57] on input "text" at bounding box center [231, 62] width 172 height 10
type input "Florence"
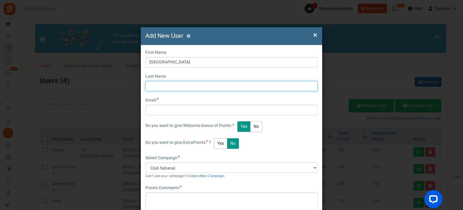
click at [192, 89] on input "text" at bounding box center [231, 86] width 172 height 10
type input "Boulic"
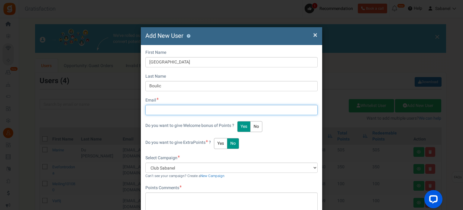
click at [185, 112] on input "text" at bounding box center [231, 110] width 172 height 10
type input "florence.boulic@orange.fr"
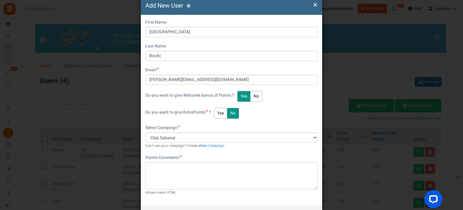
scroll to position [40, 0]
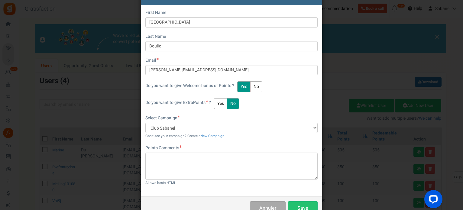
click at [220, 102] on button "Yes" at bounding box center [220, 103] width 13 height 11
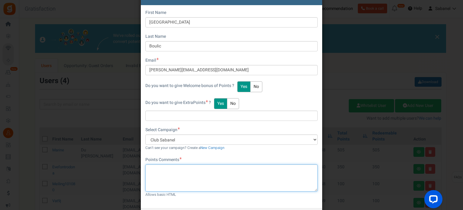
click at [175, 166] on textarea at bounding box center [231, 177] width 172 height 27
paste textarea "250 points de l'ancien système fidélité"
type textarea "250 points de l'ancien système fidélité"
drag, startPoint x: 154, startPoint y: 168, endPoint x: 138, endPoint y: 170, distance: 15.5
click at [138, 170] on div "× Close Add New User ? First Name Florence Last Name Boulic Email florence.boul…" at bounding box center [231, 105] width 463 height 210
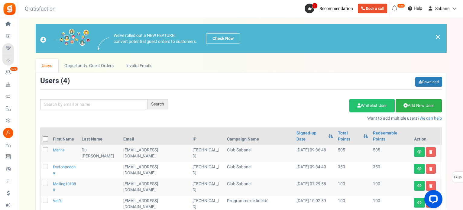
click at [417, 101] on link "Add New User" at bounding box center [419, 105] width 46 height 13
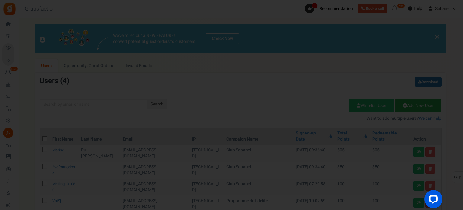
scroll to position [0, 0]
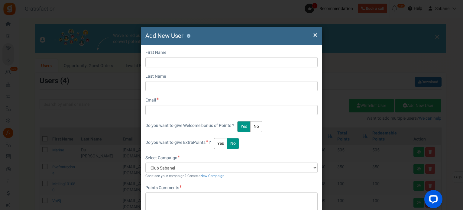
click at [314, 132] on div "Do you want to give Welcome bonus of Points ? Yes No" at bounding box center [231, 126] width 172 height 11
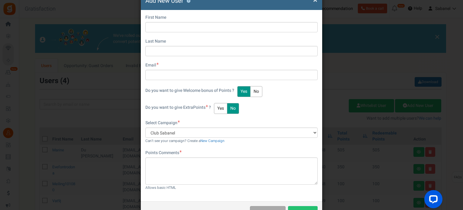
scroll to position [34, 0]
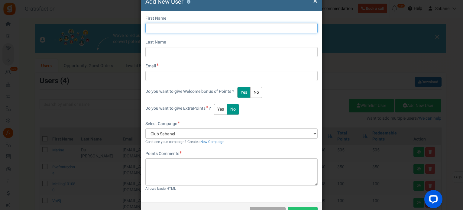
click at [261, 30] on input "text" at bounding box center [231, 28] width 172 height 10
type input "Florence"
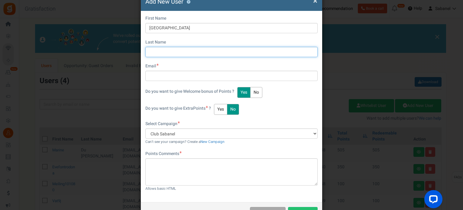
click at [204, 55] on input "text" at bounding box center [231, 52] width 172 height 10
type input "Boulic"
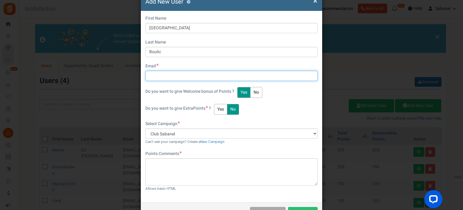
click at [188, 76] on input "text" at bounding box center [231, 76] width 172 height 10
type input "florence.boulic@orange.fr"
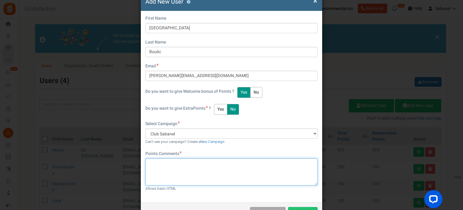
click at [183, 164] on textarea at bounding box center [231, 171] width 172 height 27
paste textarea "250 points de l'ancien système fidélité"
drag, startPoint x: 155, startPoint y: 163, endPoint x: 146, endPoint y: 163, distance: 9.1
click at [146, 163] on textarea "250 points de l'ancien système fidélité" at bounding box center [231, 171] width 172 height 27
type textarea "130 points de l'ancien système fidélité"
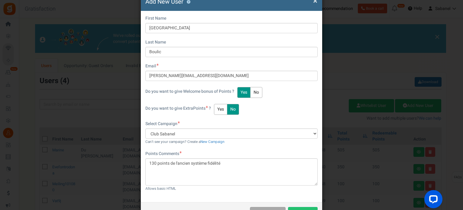
click at [225, 107] on button "Yes" at bounding box center [220, 109] width 13 height 11
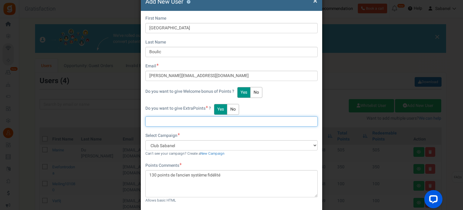
click at [210, 120] on input "text" at bounding box center [231, 121] width 172 height 10
type input "130"
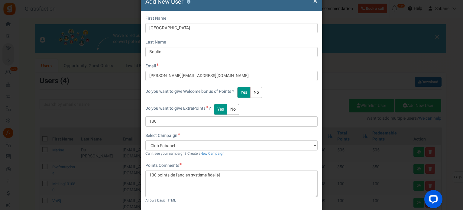
click at [224, 135] on div "Select Campaign Club Sabanel Can't see your campaign? Create a New Campaign" at bounding box center [231, 145] width 172 height 24
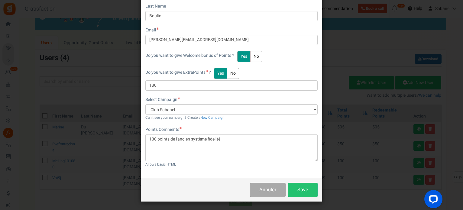
scroll to position [24, 0]
click at [300, 186] on button "Save" at bounding box center [303, 190] width 30 height 14
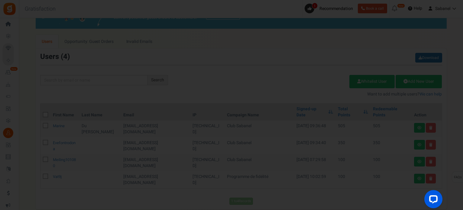
scroll to position [89, 0]
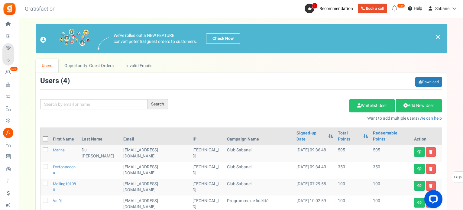
click at [276, 107] on div "Add Etsy Order Delete Selected Users Import Users Spam Protection Subtract Poin…" at bounding box center [310, 109] width 274 height 26
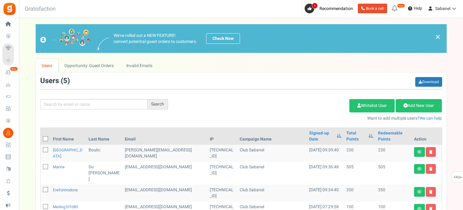
click at [276, 107] on div "Add Etsy Order Delete Selected Users Import Users Spam Protection Subtract Poin…" at bounding box center [310, 109] width 274 height 26
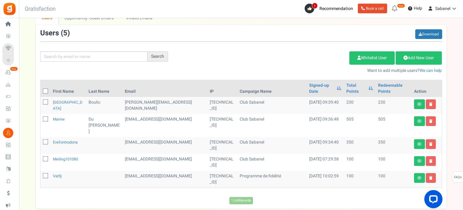
scroll to position [48, 0]
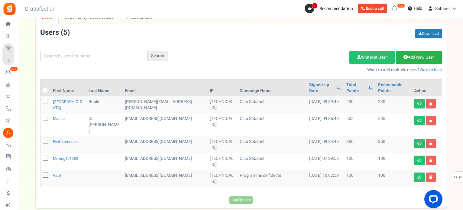
click at [413, 60] on link "Add New User" at bounding box center [419, 57] width 46 height 13
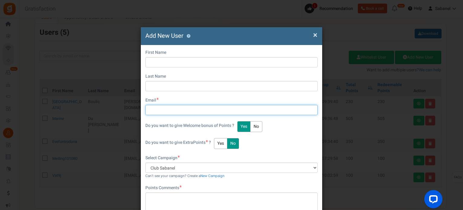
click at [191, 112] on input "text" at bounding box center [231, 110] width 172 height 10
paste input "sarah.duponchel@gmail.com"
type input "sarah.duponchel@gmail.com"
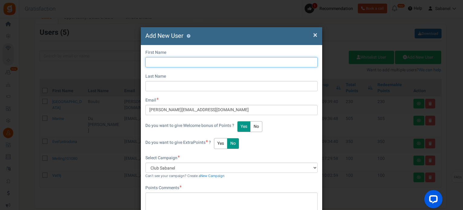
click at [186, 63] on input "text" at bounding box center [231, 62] width 172 height 10
type input "Sarah"
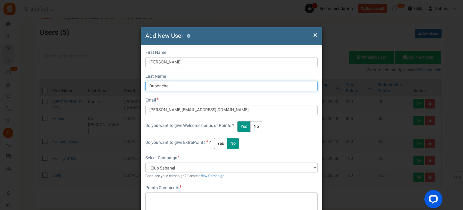
type input "Duponchel"
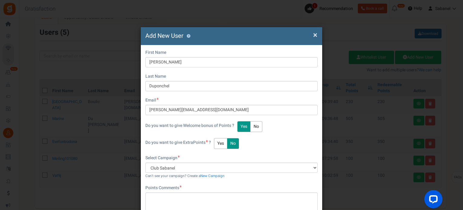
click at [221, 145] on button "Yes" at bounding box center [220, 143] width 13 height 11
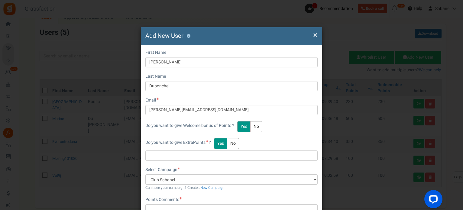
click at [304, 126] on div "Do you want to give Welcome bonus of Points ? Yes No" at bounding box center [231, 126] width 172 height 11
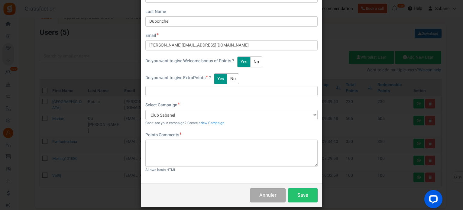
scroll to position [70, 0]
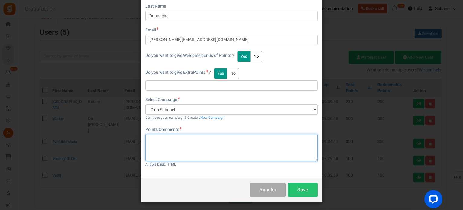
click at [198, 143] on textarea at bounding box center [231, 147] width 172 height 27
paste textarea "sarah.duponchel@gmail.com"
type textarea "s"
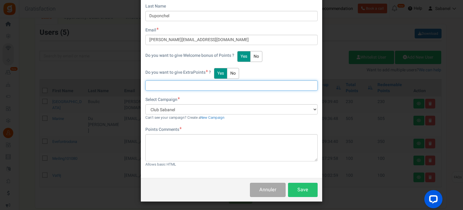
click at [177, 88] on input "text" at bounding box center [231, 85] width 172 height 10
type input "935"
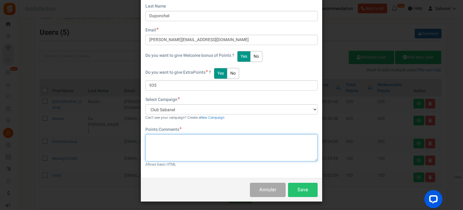
click at [168, 141] on textarea at bounding box center [231, 147] width 172 height 27
type textarea "935 points de l'ancien compte fidélité"
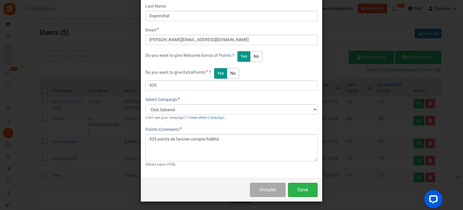
click at [303, 187] on button "Save" at bounding box center [303, 190] width 30 height 14
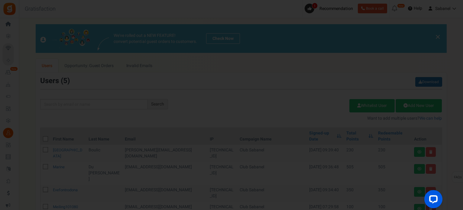
scroll to position [89, 0]
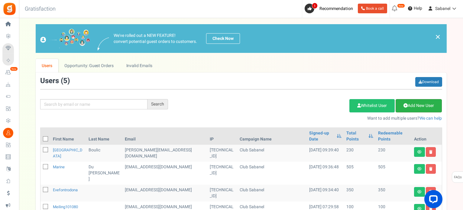
click at [405, 105] on icon at bounding box center [406, 105] width 4 height 4
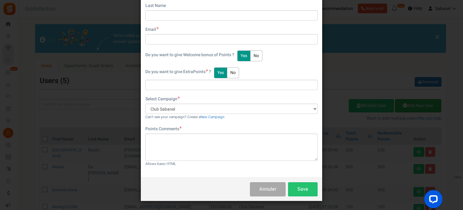
scroll to position [0, 0]
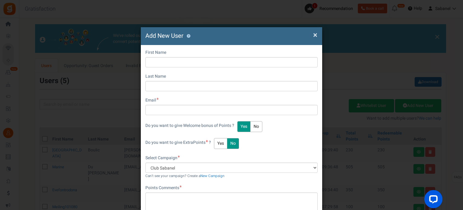
click at [190, 104] on div "Email" at bounding box center [231, 106] width 172 height 18
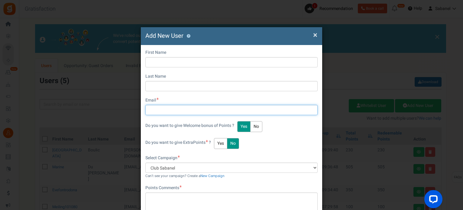
click at [186, 110] on input "text" at bounding box center [231, 110] width 172 height 10
paste input "tracy.grade@hotmail.com"
type input "tracy.grade@hotmail.com"
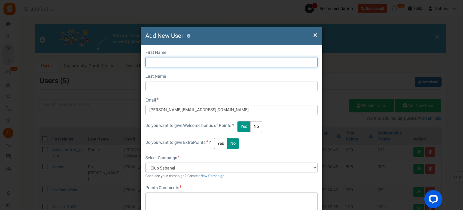
click at [171, 66] on input "text" at bounding box center [231, 62] width 172 height 10
type input "Tracy"
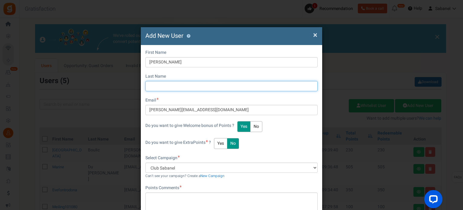
click at [169, 86] on input "text" at bounding box center [231, 86] width 172 height 10
type input "Grade"
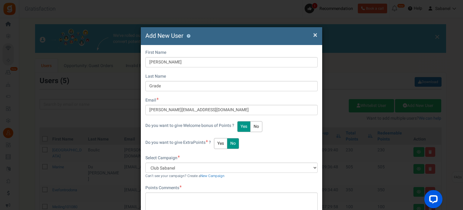
click at [218, 139] on button "Yes" at bounding box center [220, 143] width 13 height 11
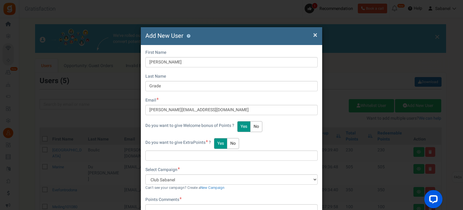
click at [283, 128] on div "Do you want to give Welcome bonus of Points ? Yes No" at bounding box center [231, 126] width 172 height 11
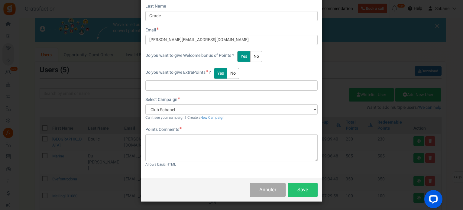
scroll to position [12, 0]
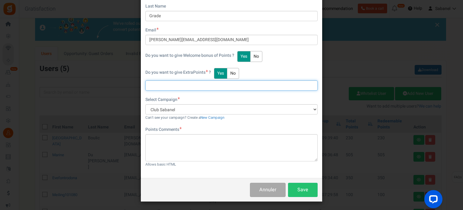
click at [193, 88] on input "text" at bounding box center [231, 85] width 172 height 10
type input "410"
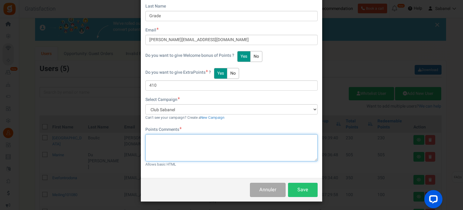
click at [173, 146] on textarea at bounding box center [231, 147] width 172 height 27
type textarea "410 points de l'ancien compte fidélité"
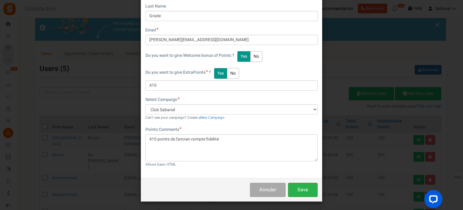
click at [301, 190] on button "Save" at bounding box center [303, 190] width 30 height 14
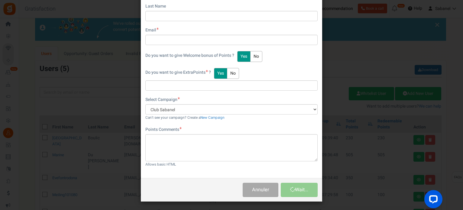
scroll to position [89, 0]
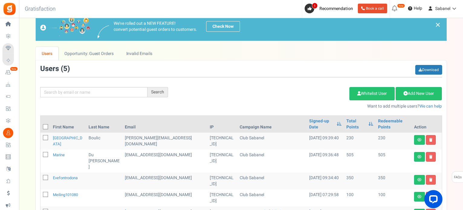
click at [215, 86] on div "Add Etsy Order Delete Selected Users Import Users Spam Protection Subtract Poin…" at bounding box center [310, 96] width 274 height 26
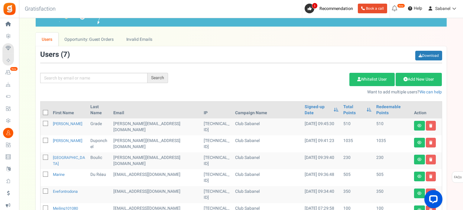
scroll to position [25, 0]
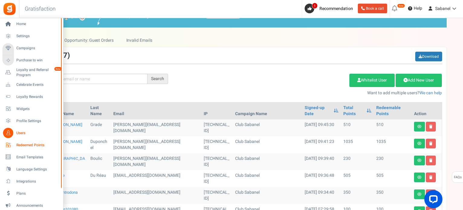
click at [28, 148] on link "Redeemed Points" at bounding box center [31, 145] width 58 height 10
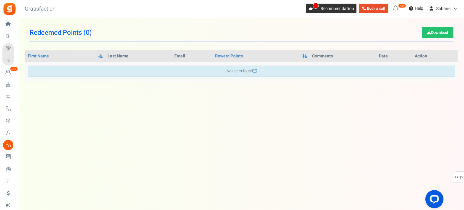
click at [311, 10] on icon at bounding box center [311, 9] width 4 height 4
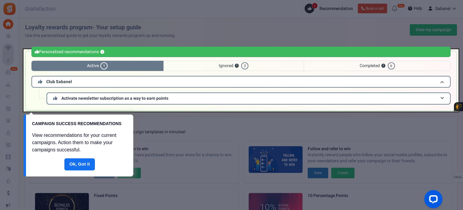
click at [211, 99] on div at bounding box center [241, 80] width 435 height 62
click at [76, 163] on link "Done" at bounding box center [79, 164] width 31 height 12
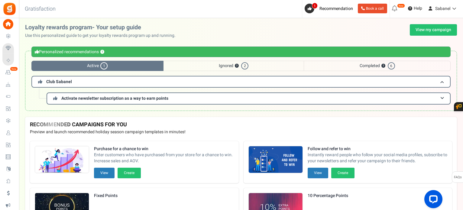
click at [173, 105] on div "Personalized recommendations ? Active 1 Ignored ? 2 Completed ? 6 Club Sabanel …" at bounding box center [241, 81] width 432 height 60
click at [181, 98] on h3 "Activate newsletter subscription as a way to earn points" at bounding box center [249, 99] width 404 height 12
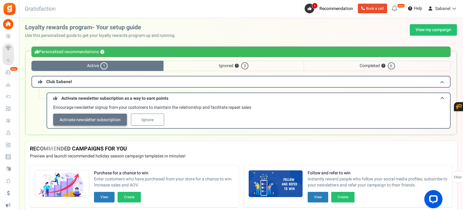
click at [107, 122] on link "Activate newsletter subscription" at bounding box center [90, 120] width 74 height 12
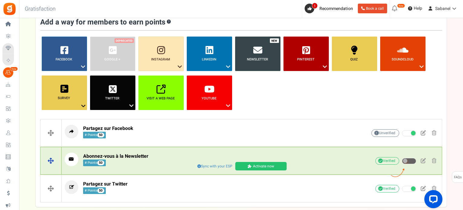
scroll to position [44, 0]
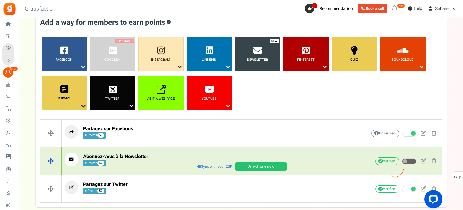
click at [244, 165] on link "Activate now" at bounding box center [260, 166] width 51 height 8
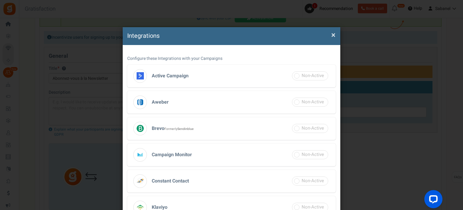
scroll to position [203, 0]
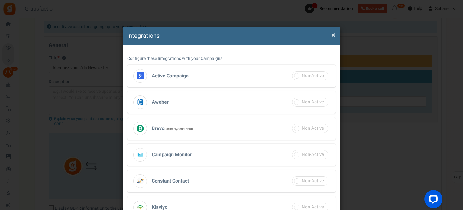
click at [333, 39] on span "×" at bounding box center [333, 34] width 4 height 11
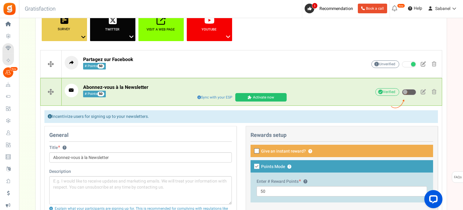
scroll to position [112, 0]
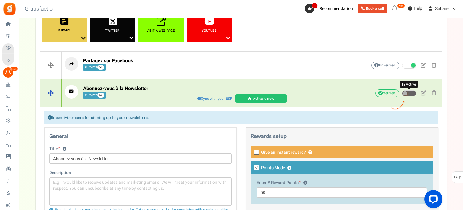
click at [408, 92] on span at bounding box center [409, 93] width 14 height 6
click at [402, 92] on input "In Active" at bounding box center [402, 94] width 0 height 4
click at [278, 99] on link "Activate now" at bounding box center [260, 98] width 51 height 8
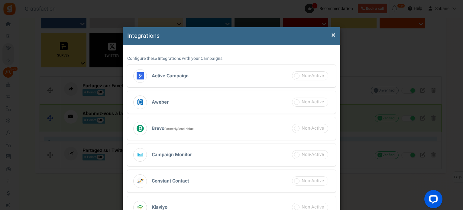
scroll to position [77, 0]
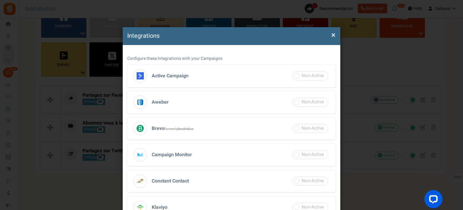
click at [272, 123] on h3 "Brevo Formerly Sendinblue" at bounding box center [231, 128] width 209 height 23
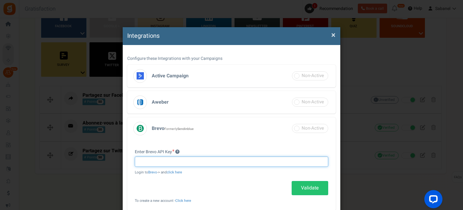
click at [210, 164] on input "text" at bounding box center [232, 162] width 194 height 10
paste input "xkeysib-106deb4ef4d20de59fc1a4393edfcbf8acd8ca7f4e719203c418795901fefba2-vDbEK3…"
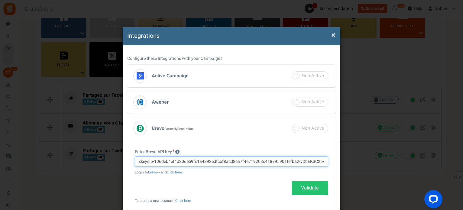
scroll to position [0, 12]
type input "xkeysib-106deb4ef4d20de59fc1a4393edfcbf8acd8ca7f4e719203c418795901fefba2-vDbEK3…"
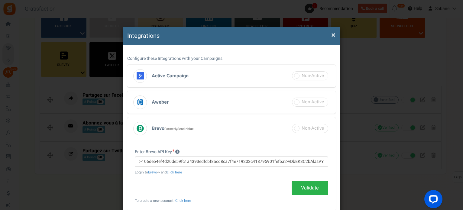
click at [303, 190] on link "Validate" at bounding box center [310, 188] width 37 height 14
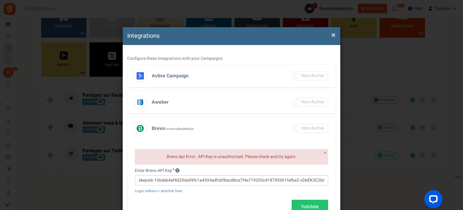
click at [332, 37] on span "×" at bounding box center [333, 34] width 4 height 11
